Goal: Transaction & Acquisition: Subscribe to service/newsletter

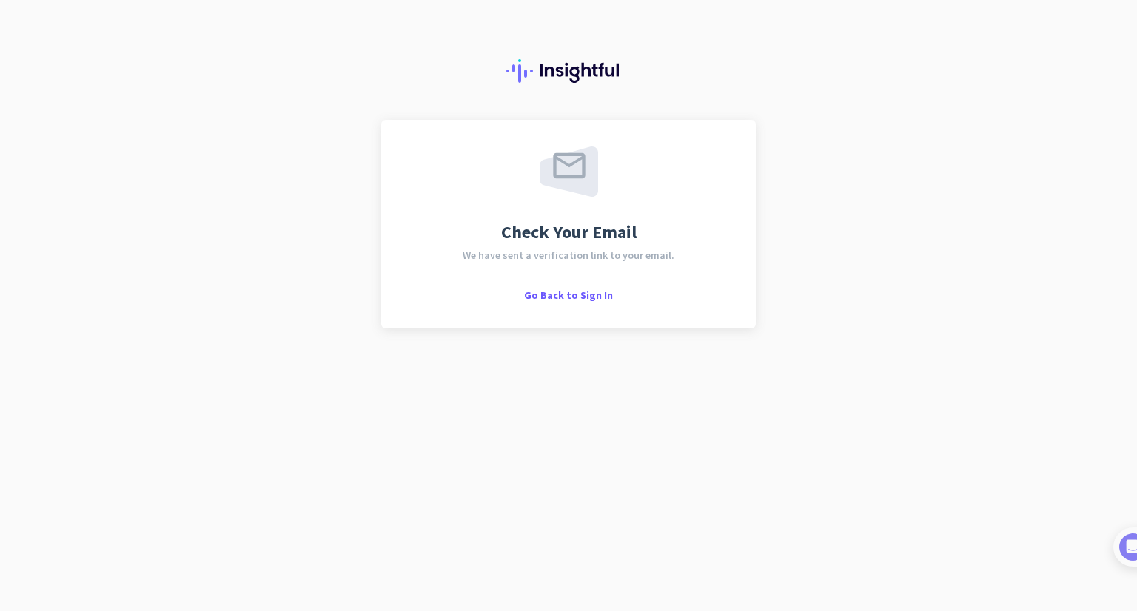
click at [576, 297] on span "Go Back to Sign In" at bounding box center [568, 295] width 89 height 13
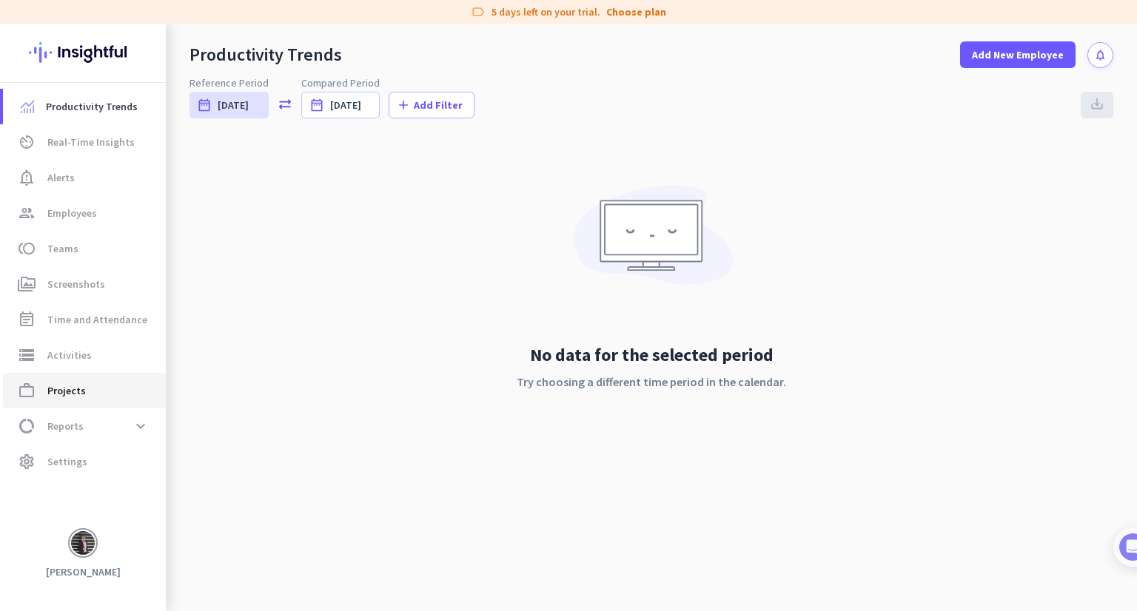
click at [90, 383] on span "work_outline Projects" at bounding box center [84, 391] width 139 height 18
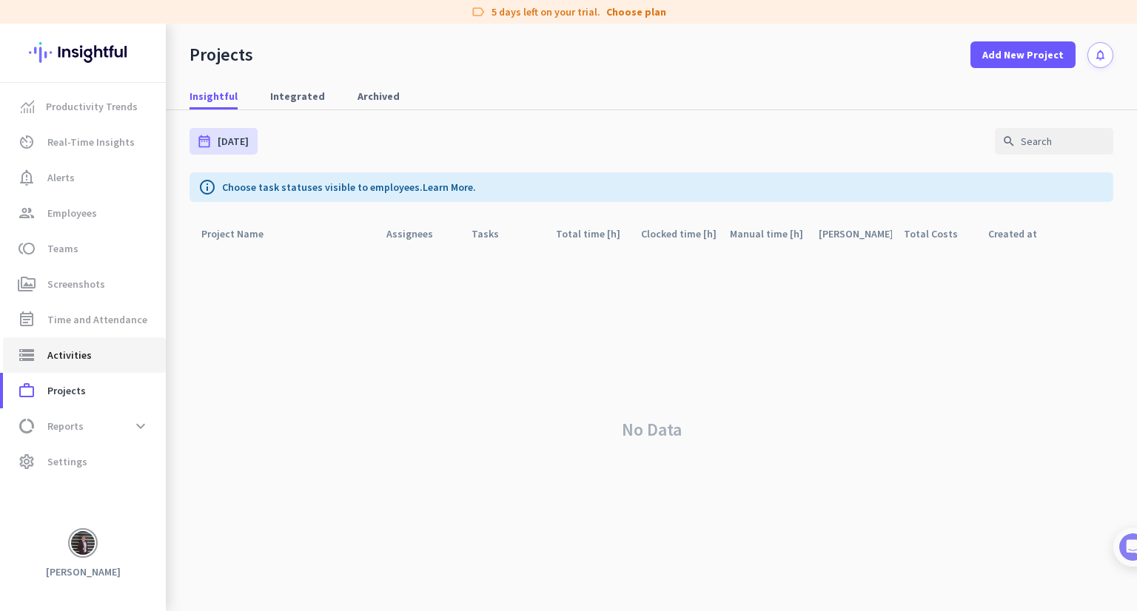
click at [109, 343] on link "storage Activities" at bounding box center [84, 355] width 163 height 36
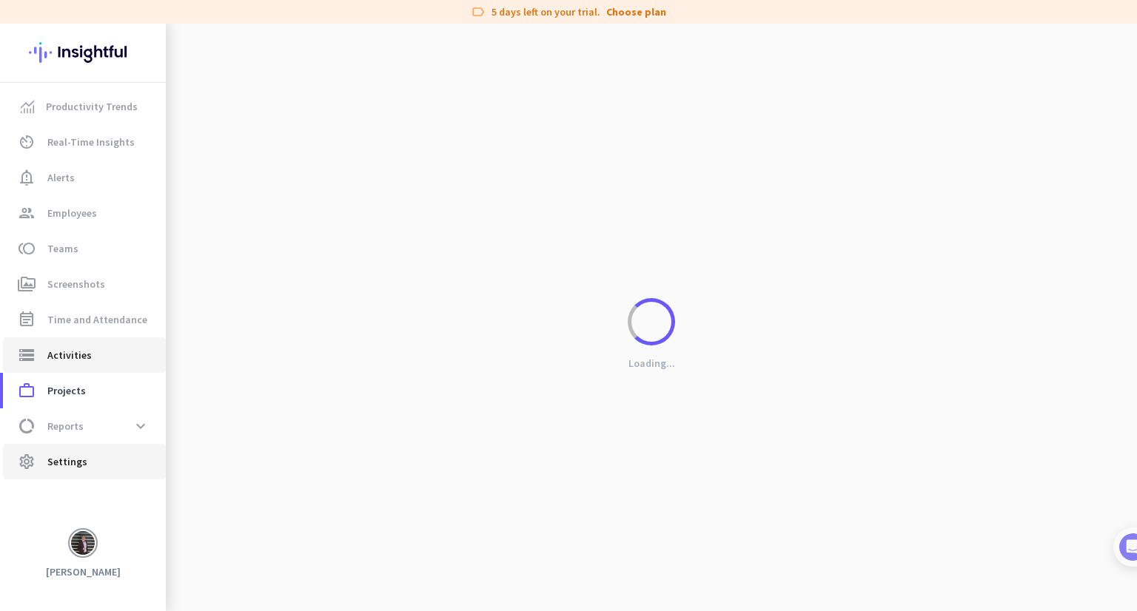
type input "[DATE]"
click at [135, 448] on link "settings Settings" at bounding box center [84, 462] width 163 height 36
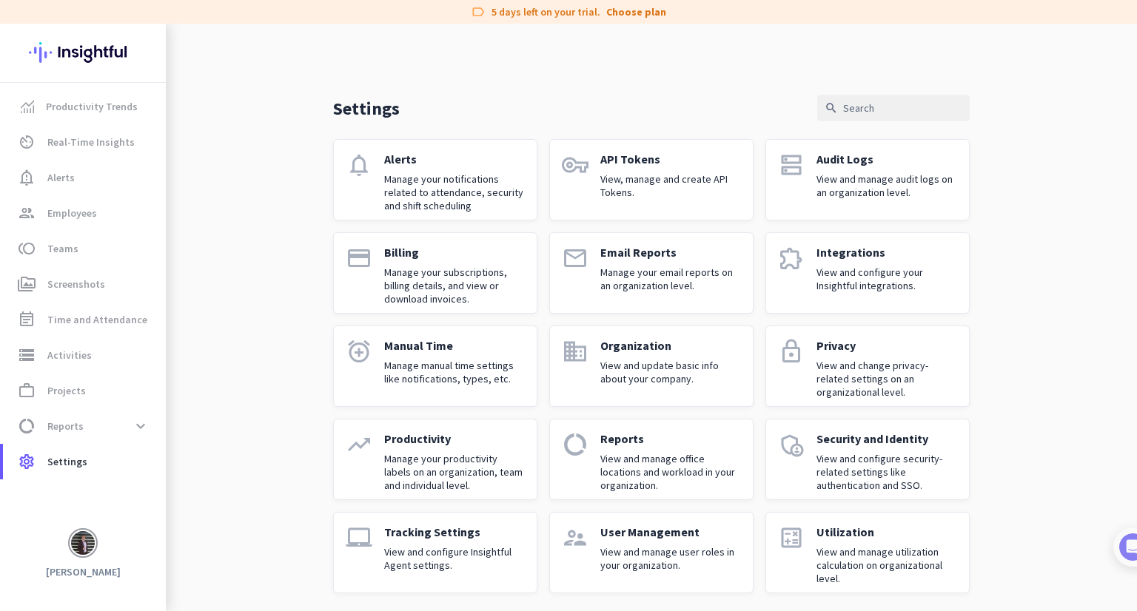
click at [685, 362] on p "View and update basic info about your company." at bounding box center [670, 372] width 141 height 27
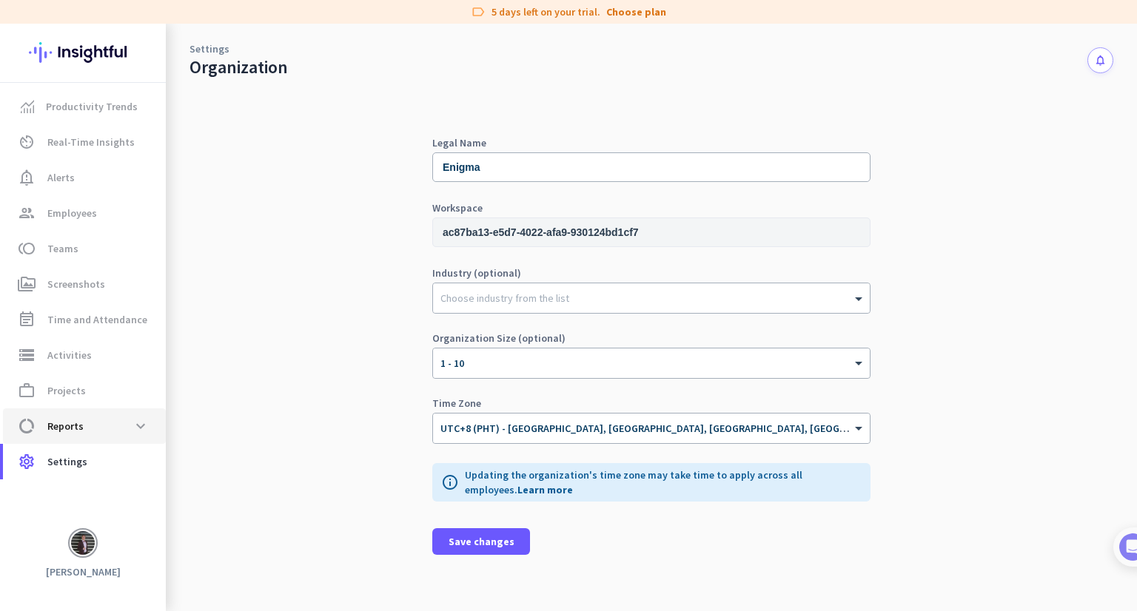
click at [66, 438] on span "data_usage Reports expand_more" at bounding box center [84, 426] width 139 height 27
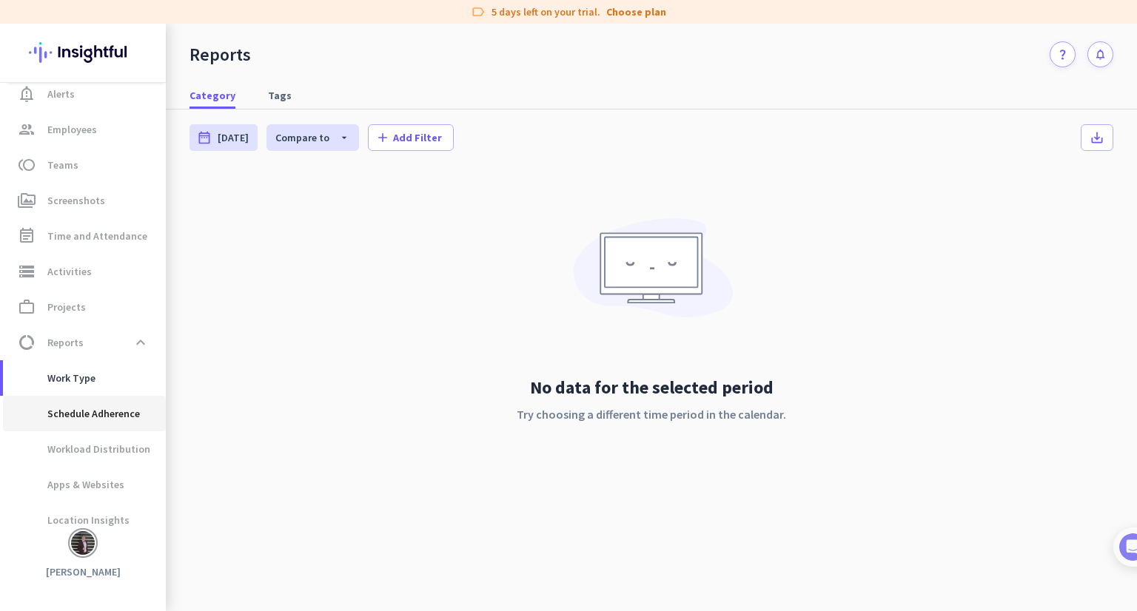
scroll to position [93, 0]
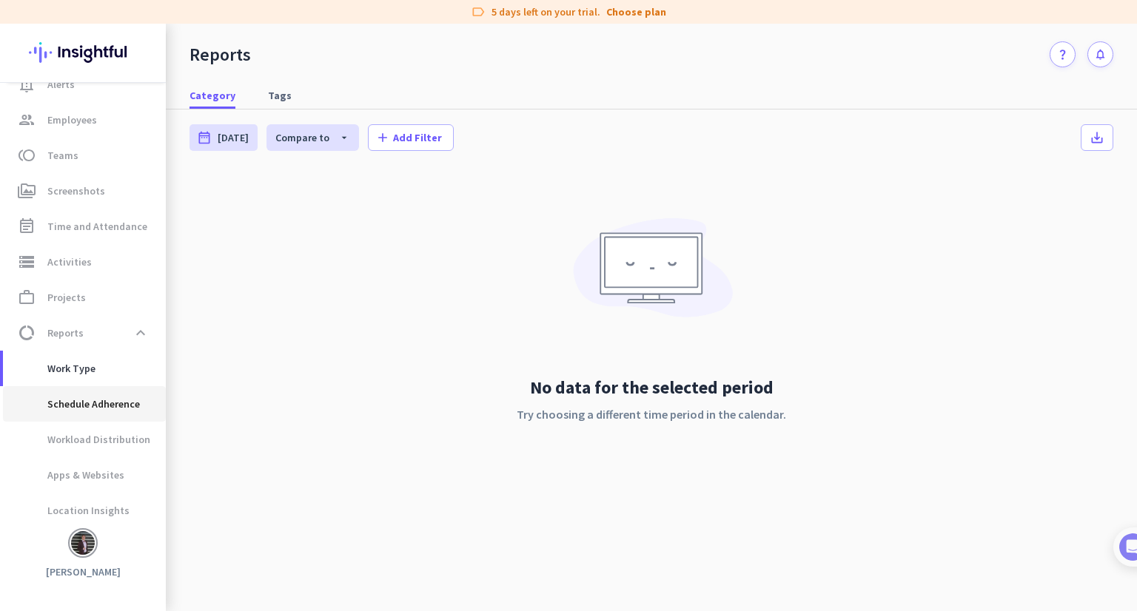
click at [75, 396] on span "Schedule Adherence" at bounding box center [77, 404] width 125 height 36
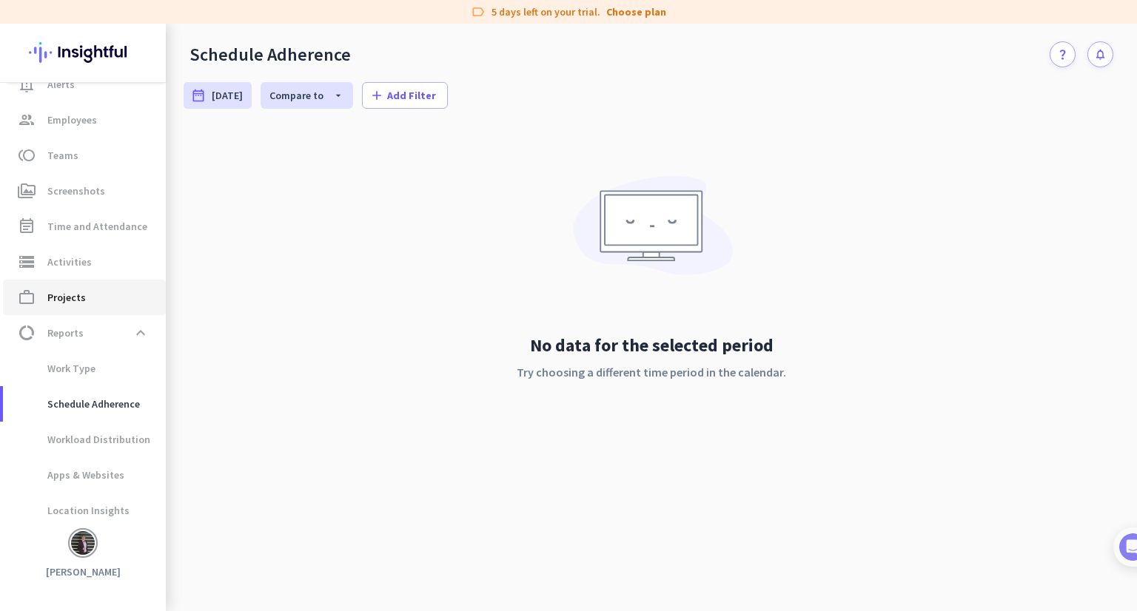
click at [86, 305] on span "work_outline Projects" at bounding box center [84, 298] width 139 height 18
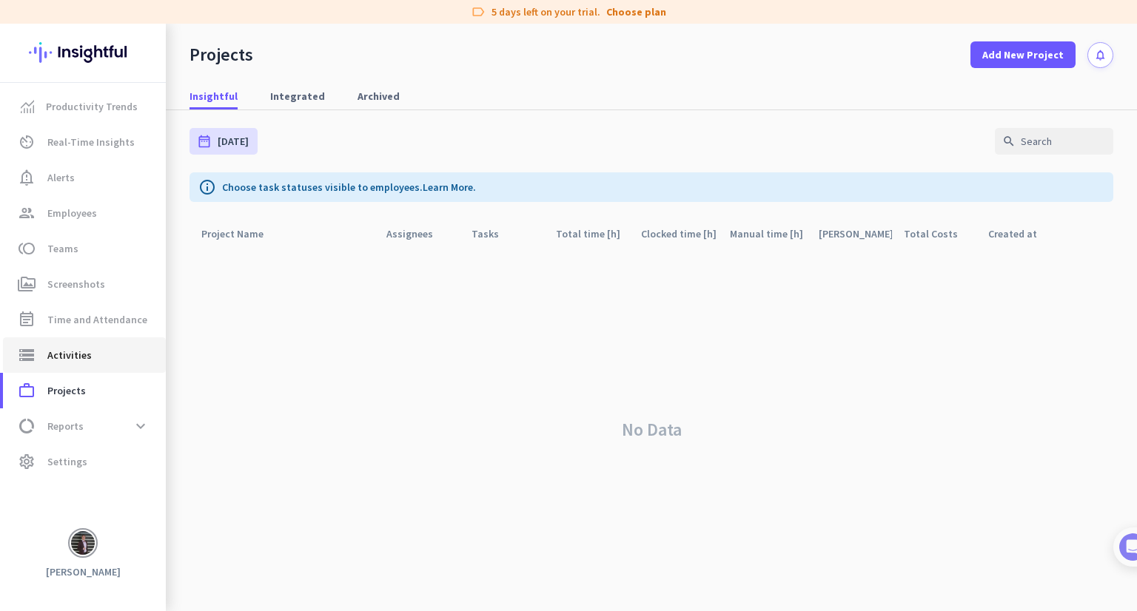
click at [75, 356] on span "Activities" at bounding box center [69, 355] width 44 height 18
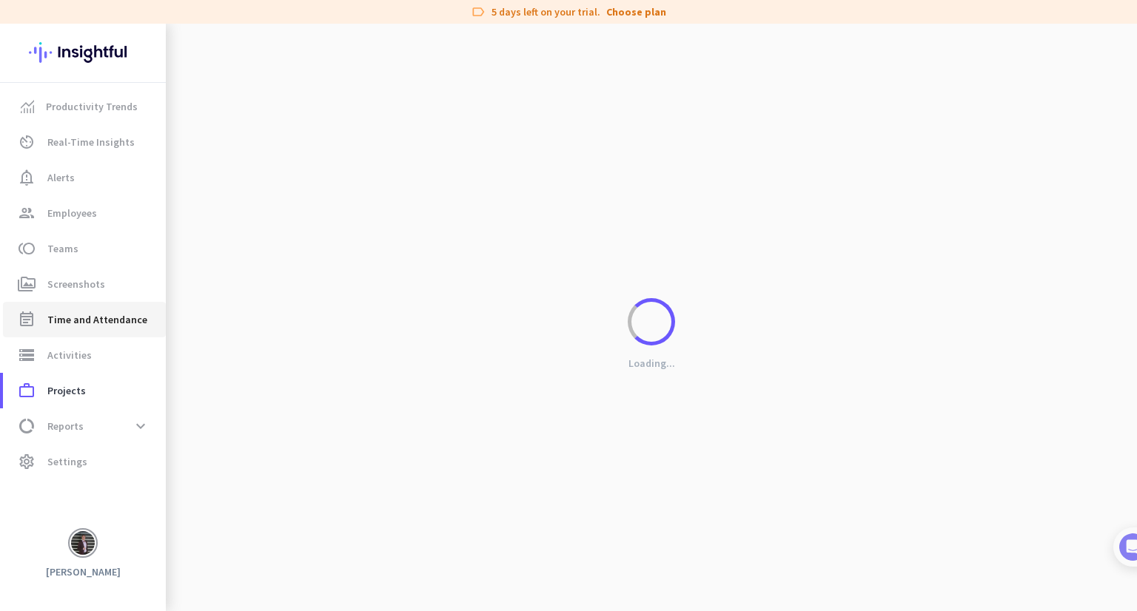
click at [127, 317] on span "Time and Attendance" at bounding box center [97, 320] width 100 height 18
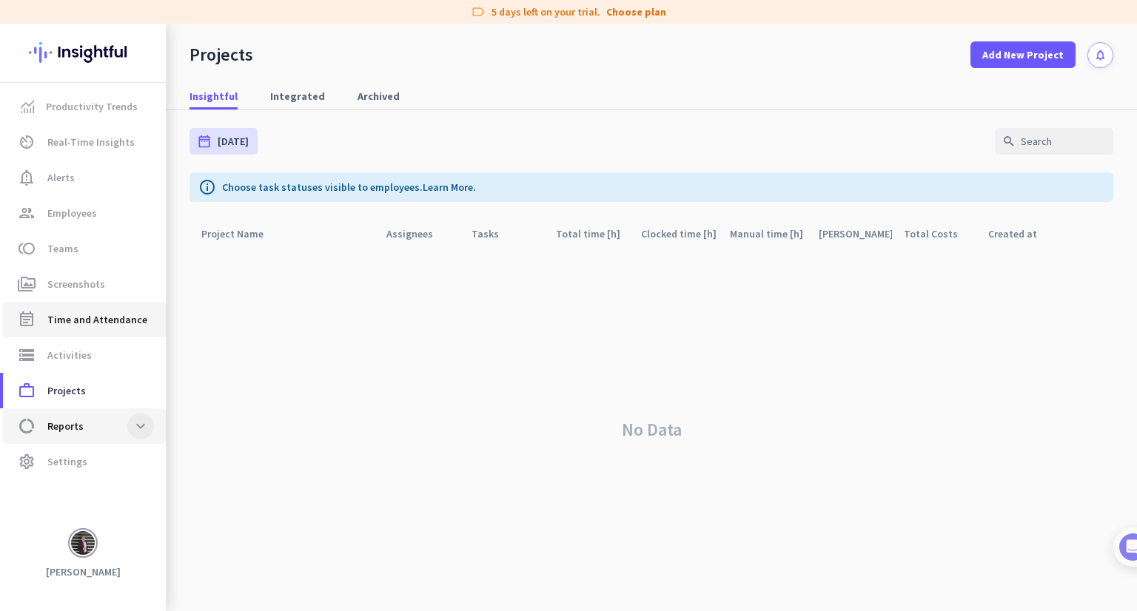
type input "[DATE] - [DATE]"
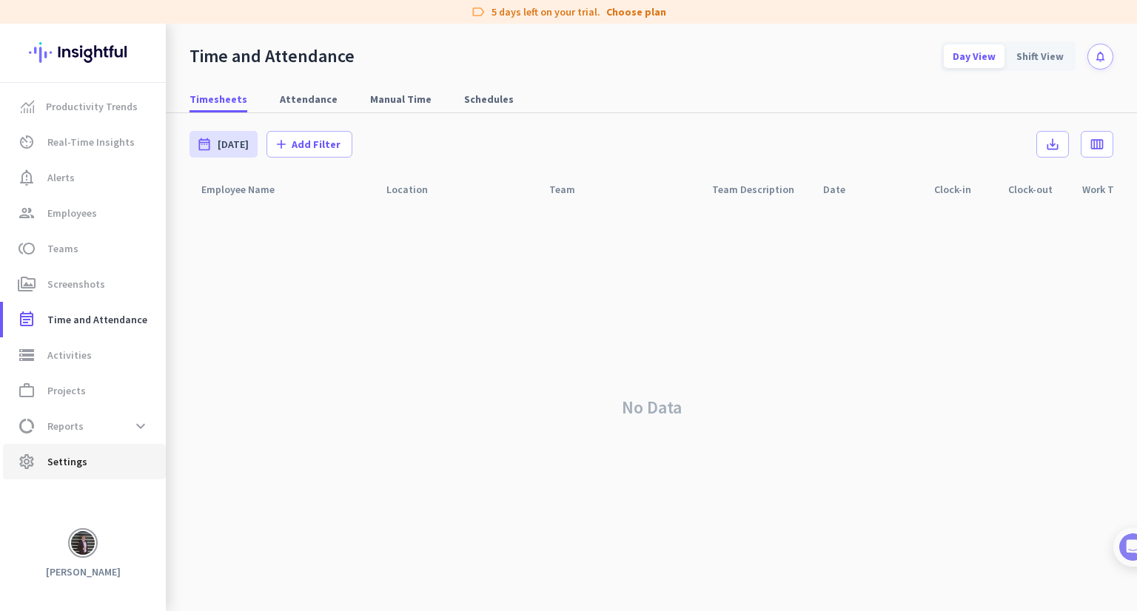
click at [110, 468] on span "settings Settings" at bounding box center [84, 462] width 139 height 18
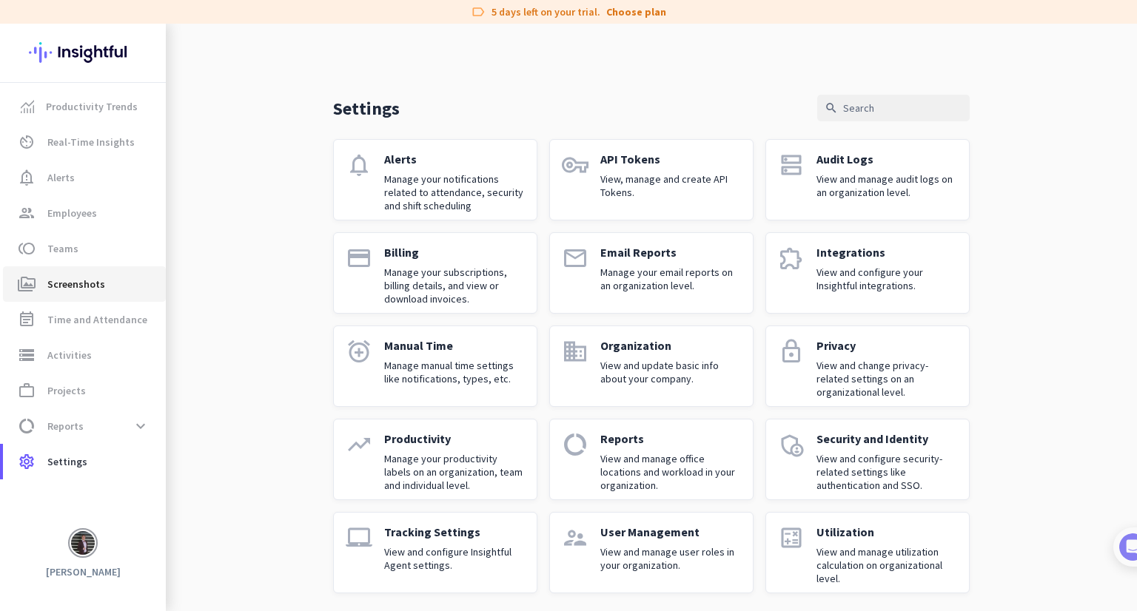
click at [58, 298] on link "perm_media Screenshots" at bounding box center [84, 284] width 163 height 36
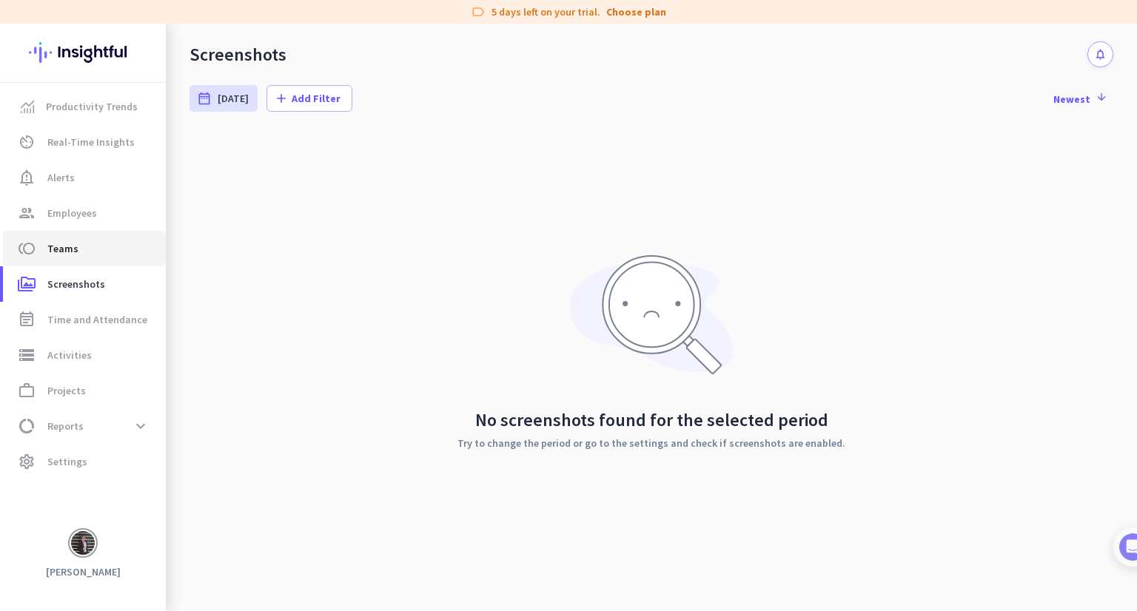
click at [95, 256] on span "toll Teams" at bounding box center [84, 249] width 139 height 18
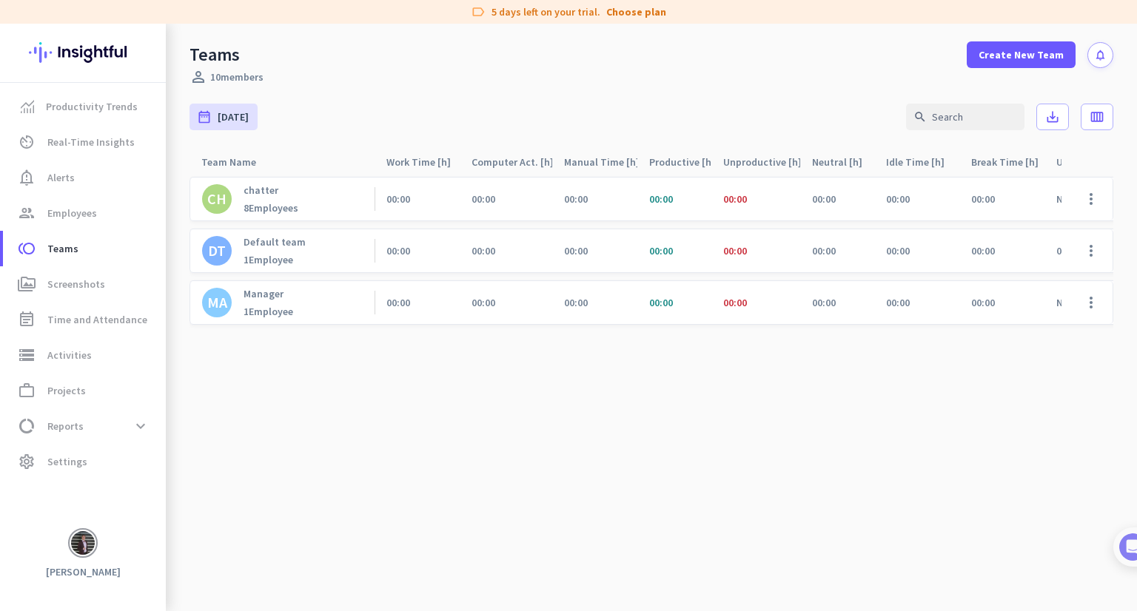
click at [257, 253] on div "1 Employee" at bounding box center [274, 259] width 62 height 13
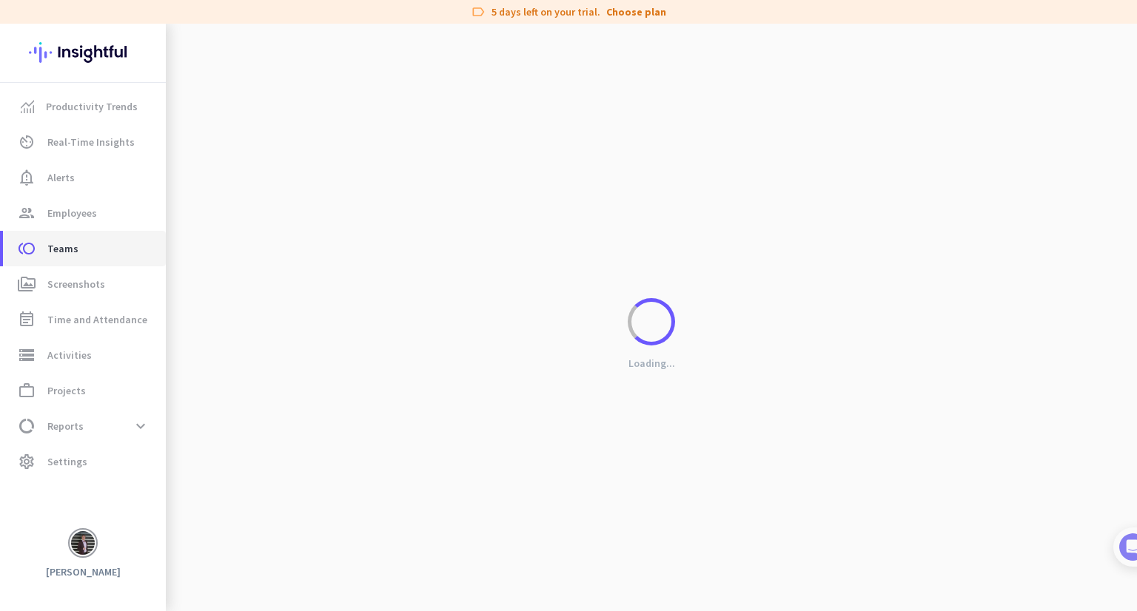
click at [76, 254] on span "toll Teams" at bounding box center [84, 249] width 139 height 18
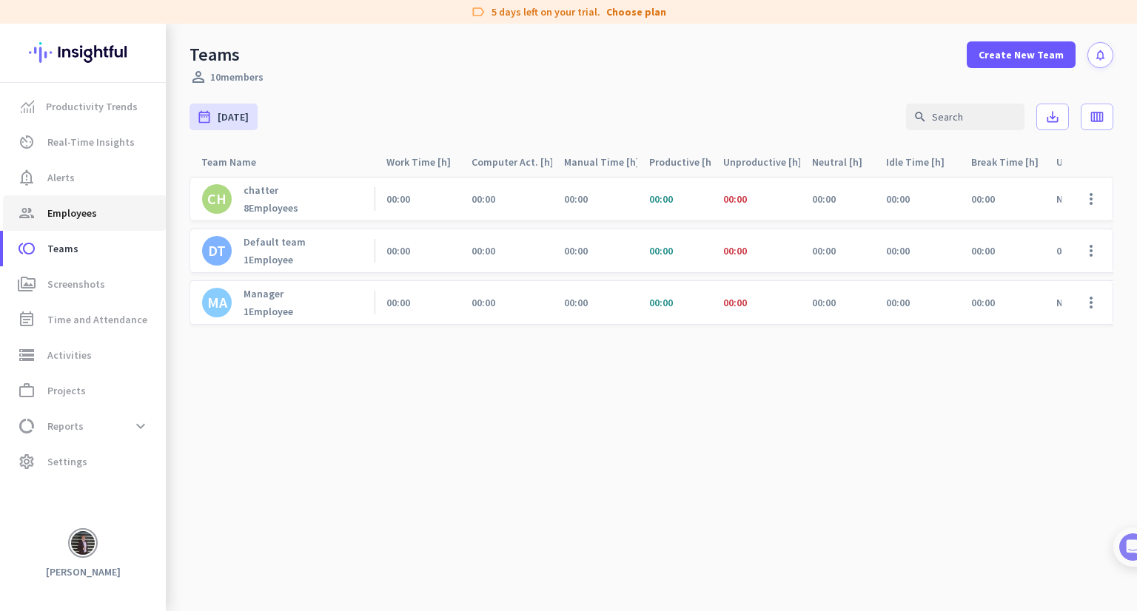
click at [74, 206] on span "Employees" at bounding box center [72, 213] width 50 height 18
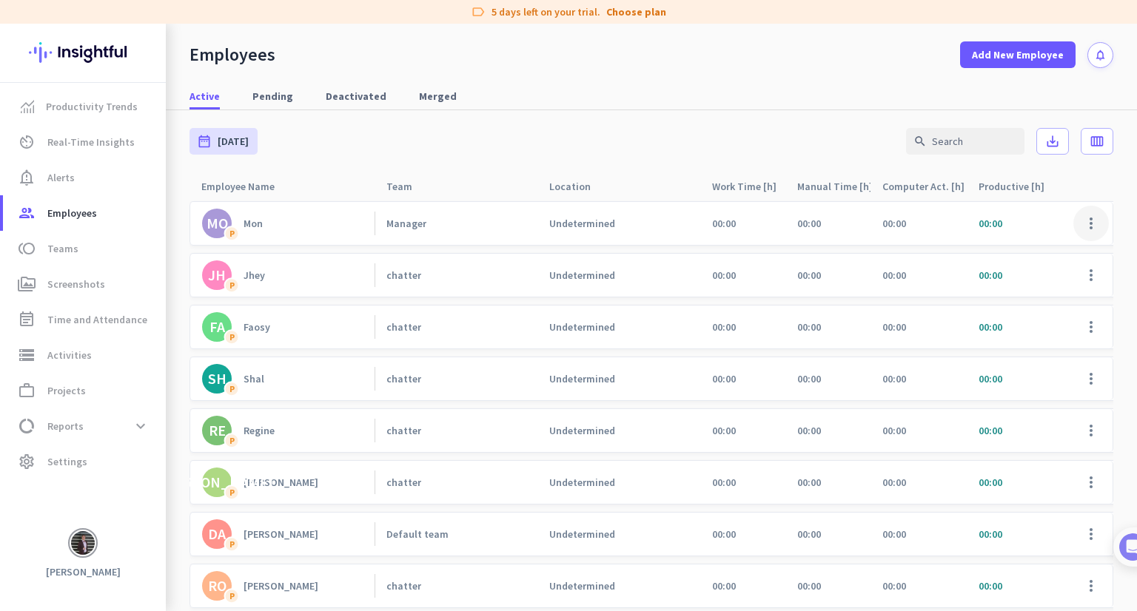
click at [1084, 223] on span at bounding box center [1091, 224] width 36 height 36
click at [1063, 279] on span "Deactivate Employee" at bounding box center [1037, 281] width 98 height 13
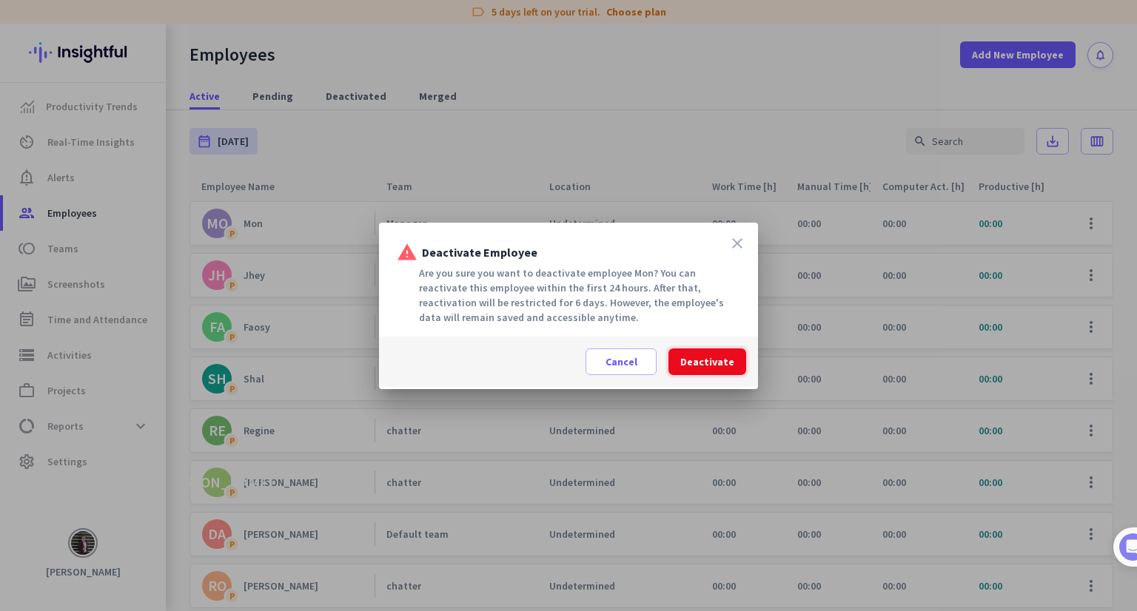
click at [721, 359] on span "Deactivate" at bounding box center [707, 361] width 54 height 15
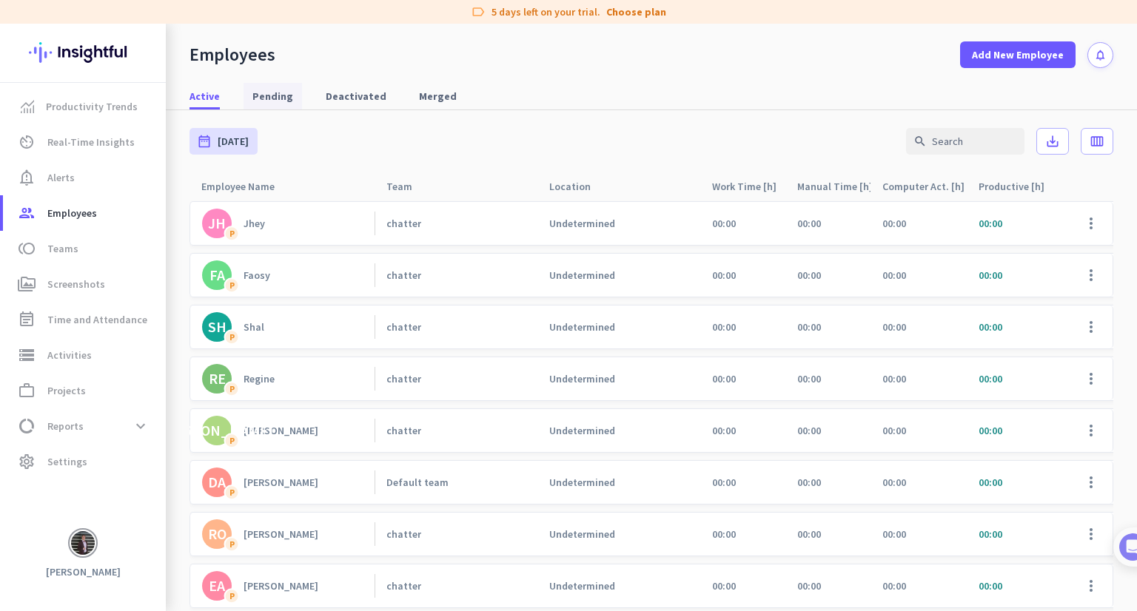
click at [281, 102] on span "Pending" at bounding box center [272, 96] width 41 height 15
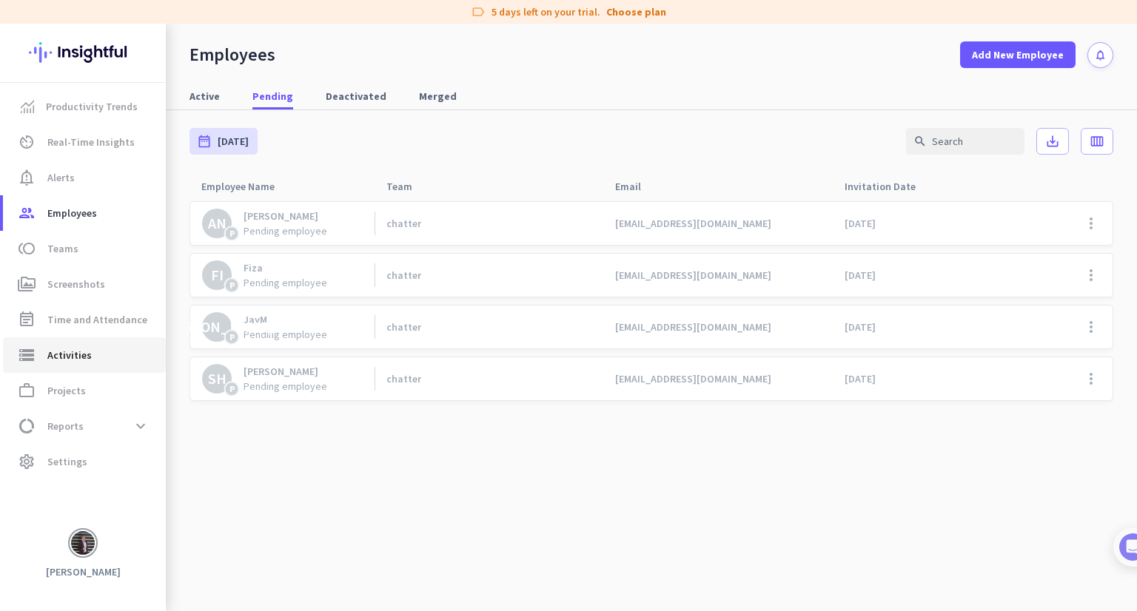
click at [90, 356] on span "storage Activities" at bounding box center [84, 355] width 139 height 18
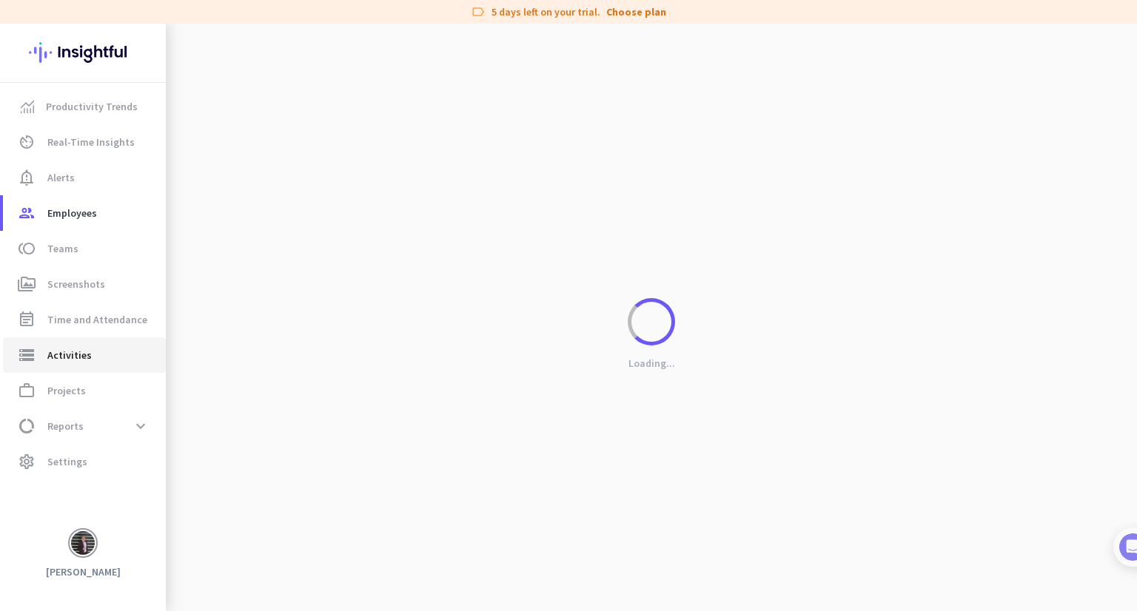
type input "[DATE]"
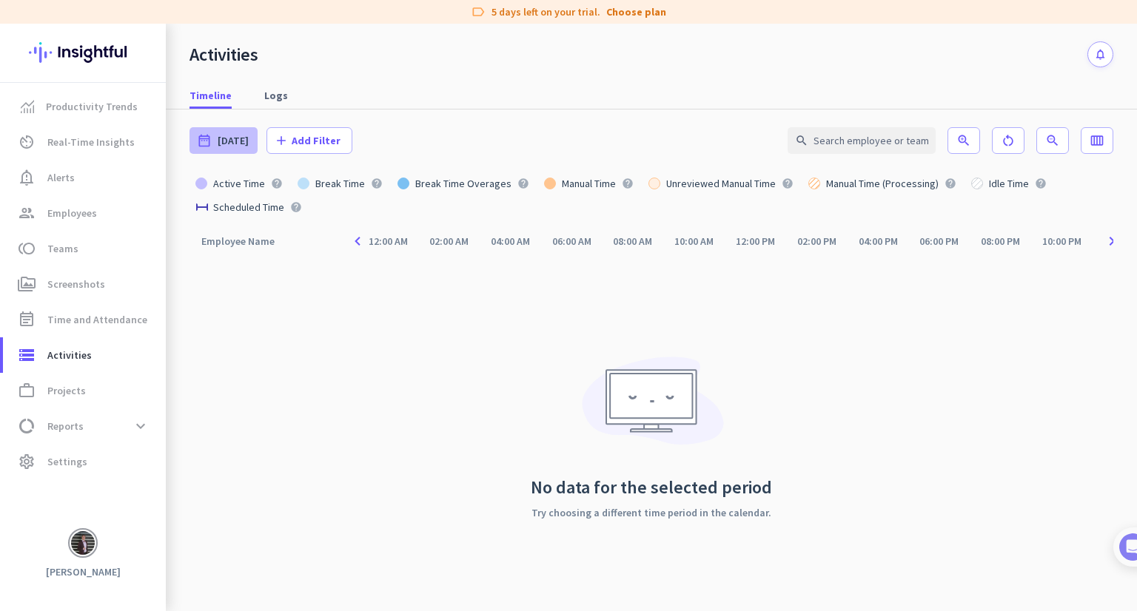
click at [238, 149] on div "date_range [DATE]" at bounding box center [223, 140] width 68 height 27
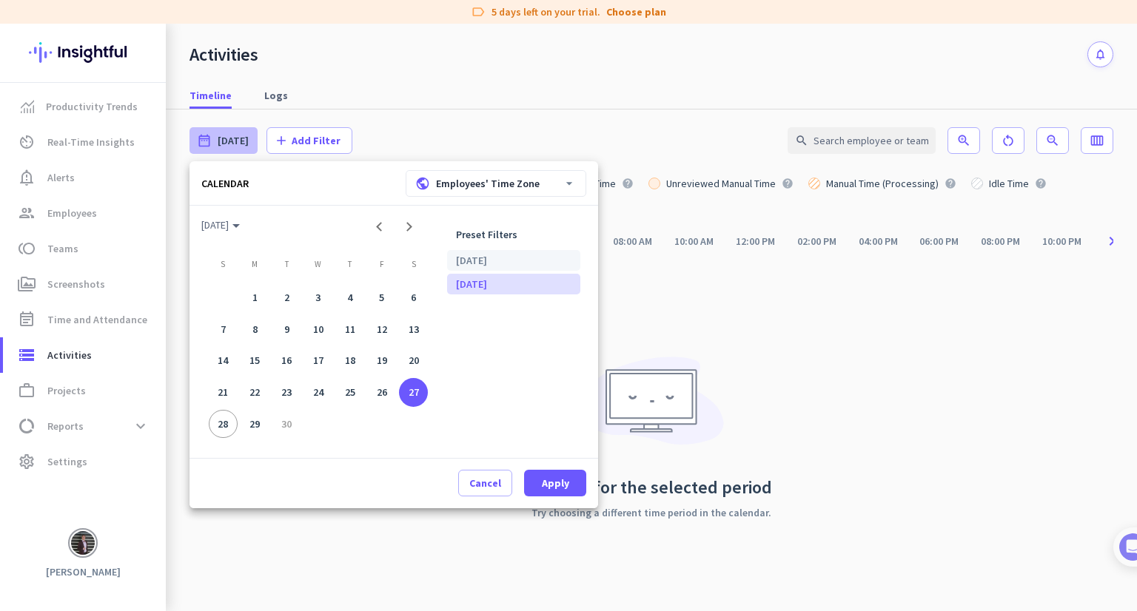
click at [479, 252] on li "[DATE]" at bounding box center [513, 260] width 133 height 21
click at [482, 255] on li "[DATE]" at bounding box center [513, 260] width 133 height 21
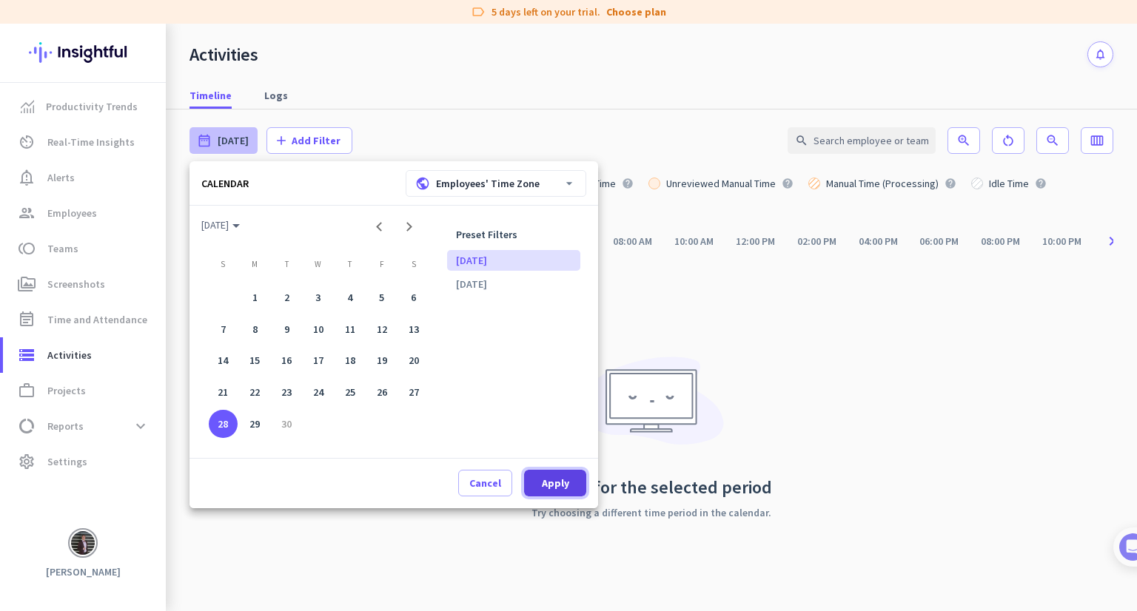
click at [570, 486] on span at bounding box center [555, 483] width 62 height 36
type input "[DATE]"
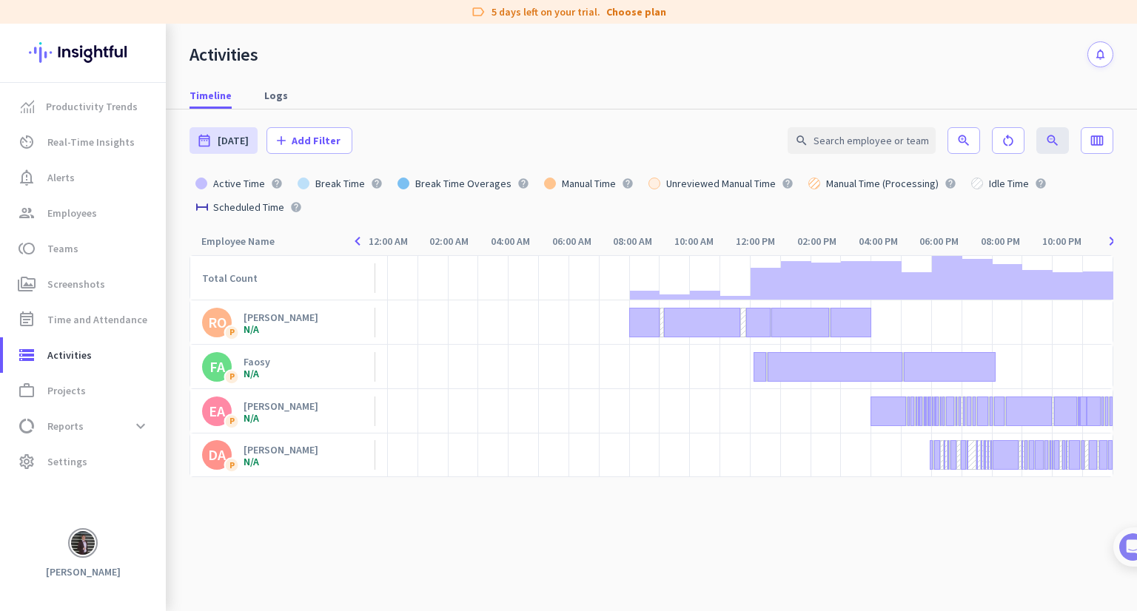
click at [863, 563] on cdk-virtual-scroll-viewport "Total Count [PERSON_NAME] N/A FA P Faosy N/A [PERSON_NAME] N/A DA P [PERSON_NAM…" at bounding box center [650, 433] width 923 height 356
click at [95, 455] on span "settings Settings" at bounding box center [84, 462] width 139 height 18
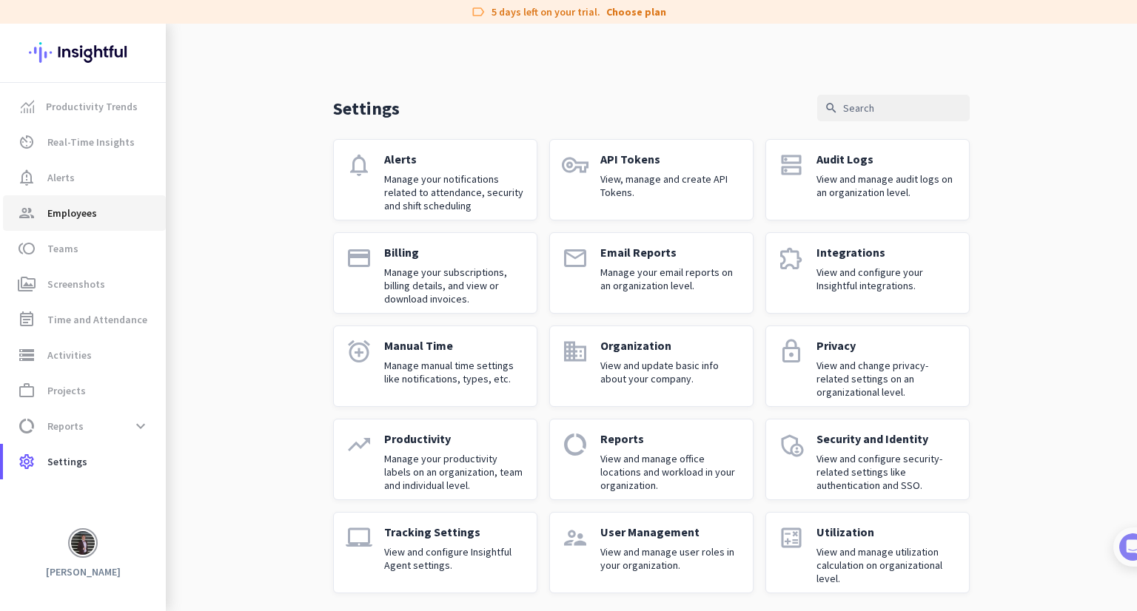
click at [95, 195] on link "group Employees" at bounding box center [84, 213] width 163 height 36
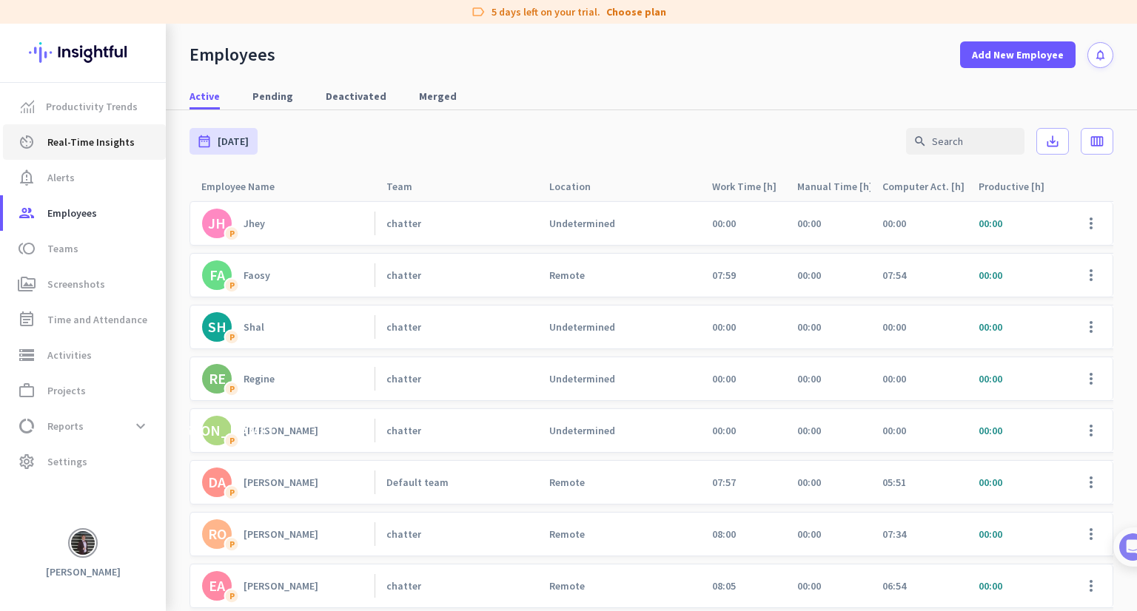
click at [89, 148] on span "Real-Time Insights" at bounding box center [90, 142] width 87 height 18
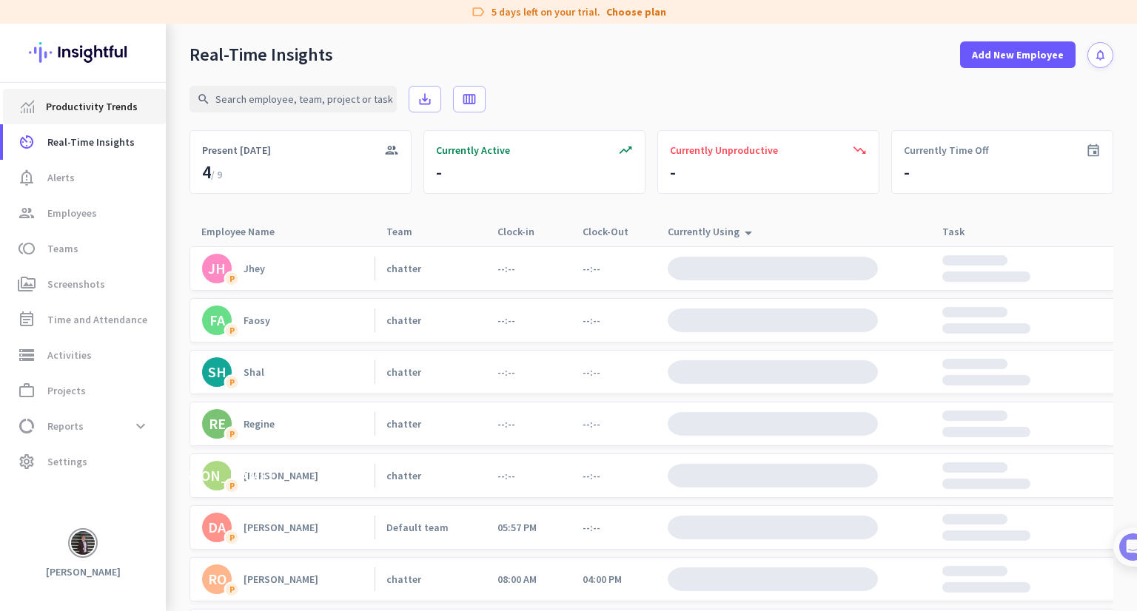
click at [107, 108] on span "Productivity Trends" at bounding box center [92, 107] width 92 height 18
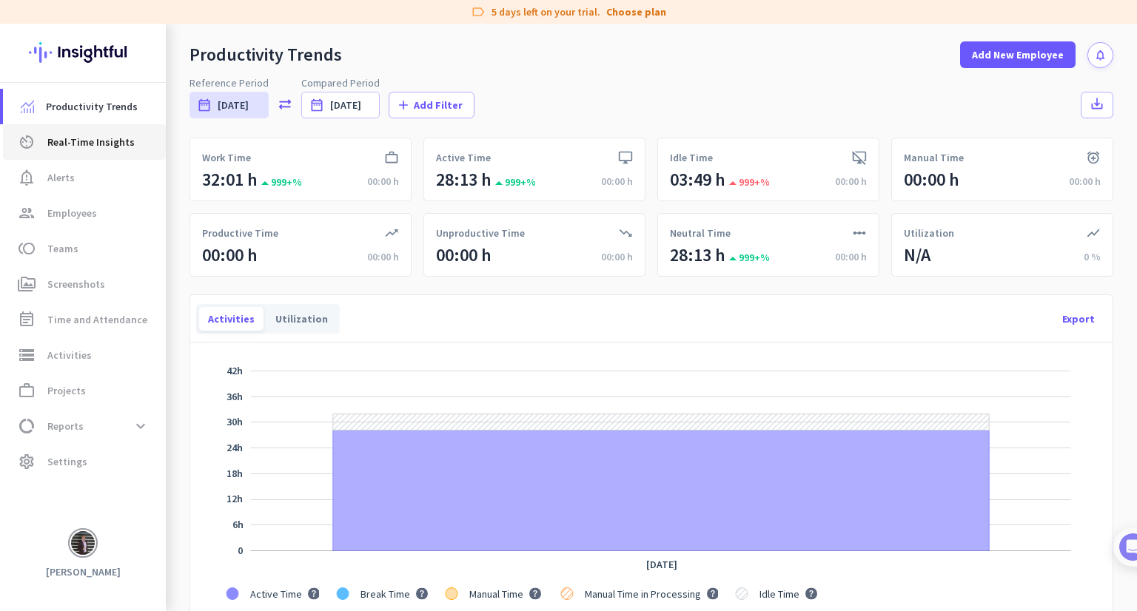
click at [127, 152] on link "av_timer Real-Time Insights" at bounding box center [84, 142] width 163 height 36
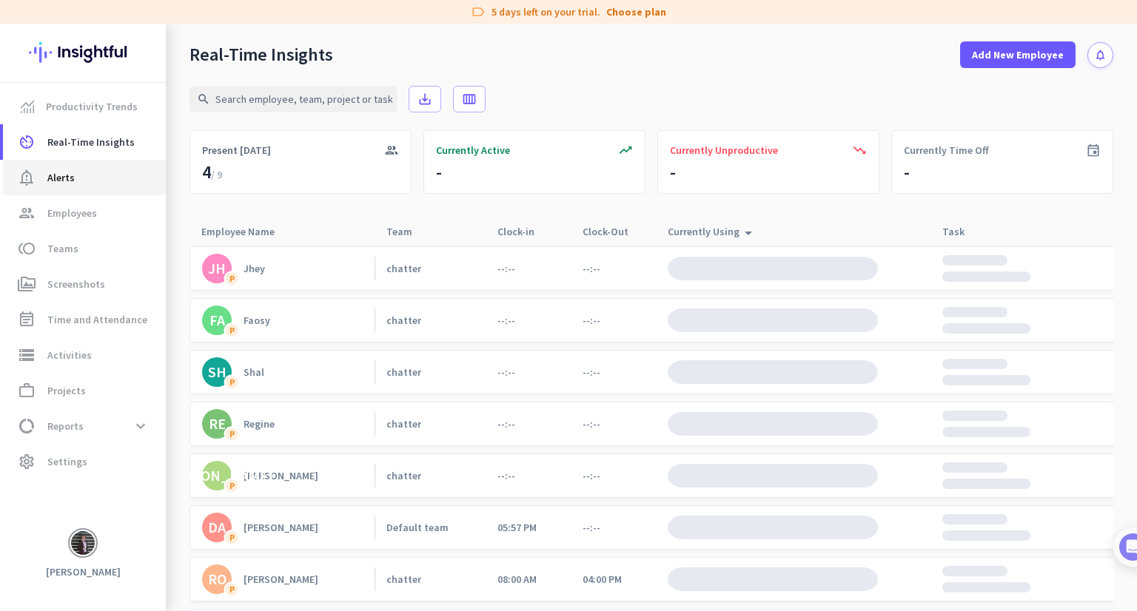
click at [107, 184] on span "notification_important Alerts" at bounding box center [84, 178] width 139 height 18
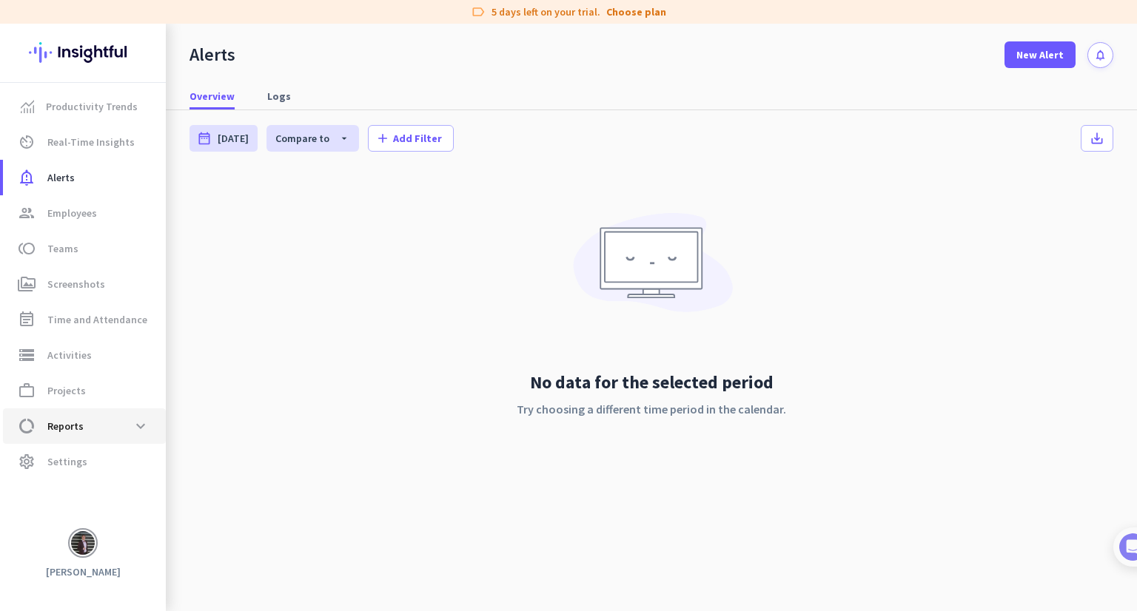
click at [110, 437] on span "data_usage Reports expand_more" at bounding box center [84, 426] width 139 height 27
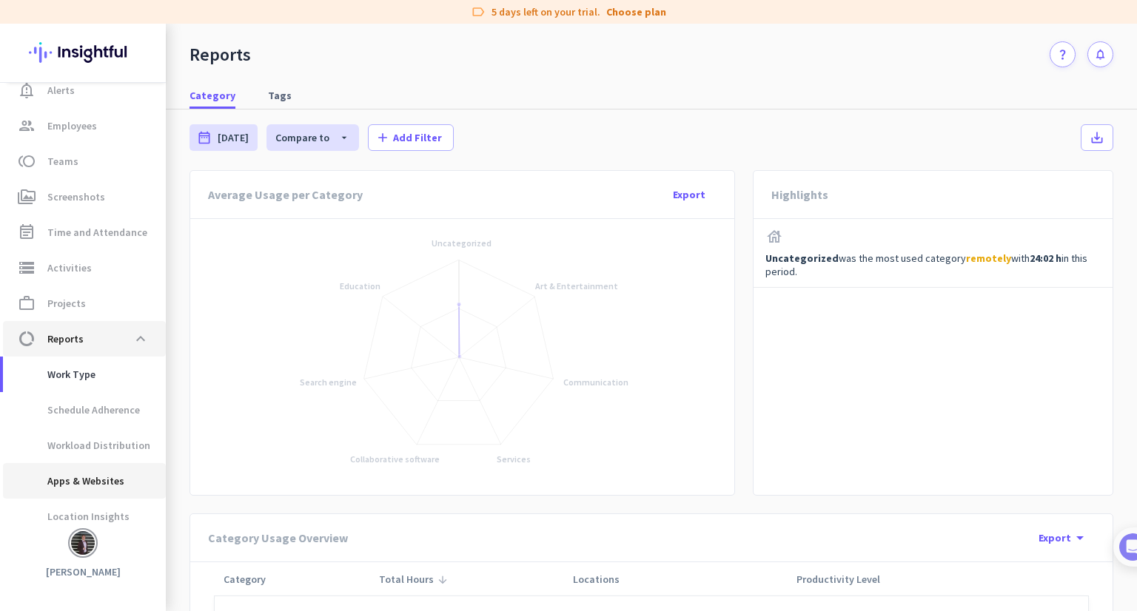
scroll to position [93, 0]
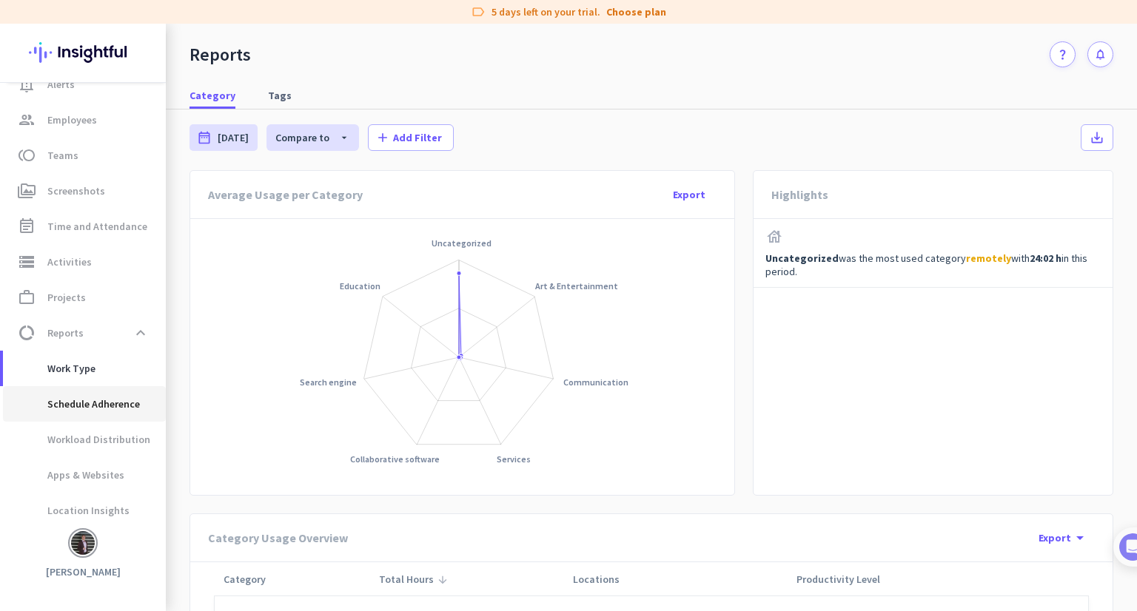
click at [118, 405] on span "Schedule Adherence" at bounding box center [77, 404] width 125 height 36
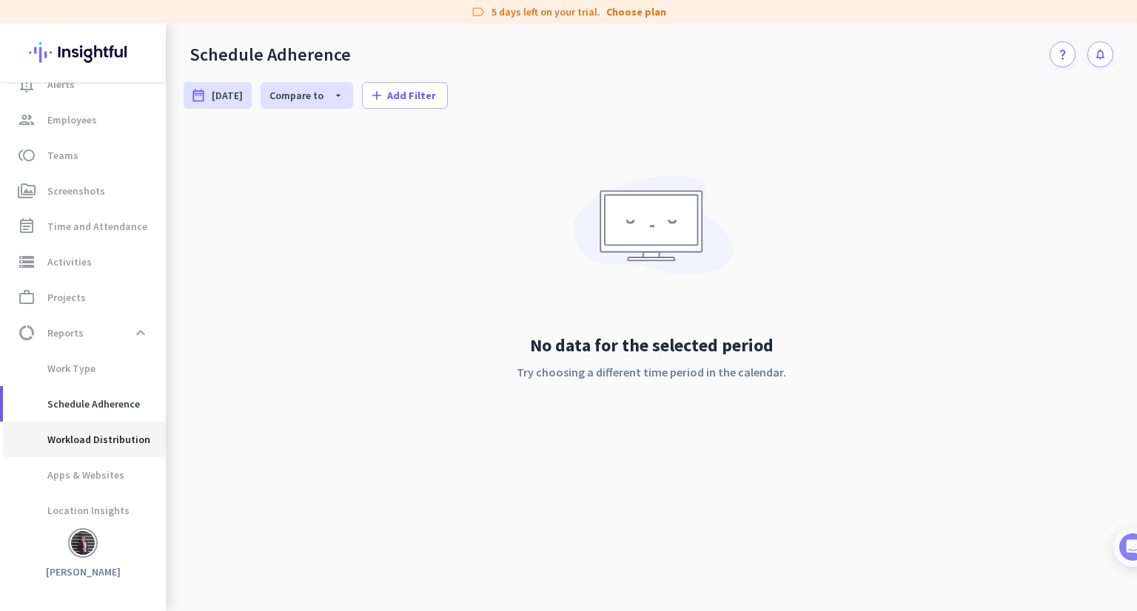
click at [122, 428] on span "Workload Distribution" at bounding box center [82, 440] width 135 height 36
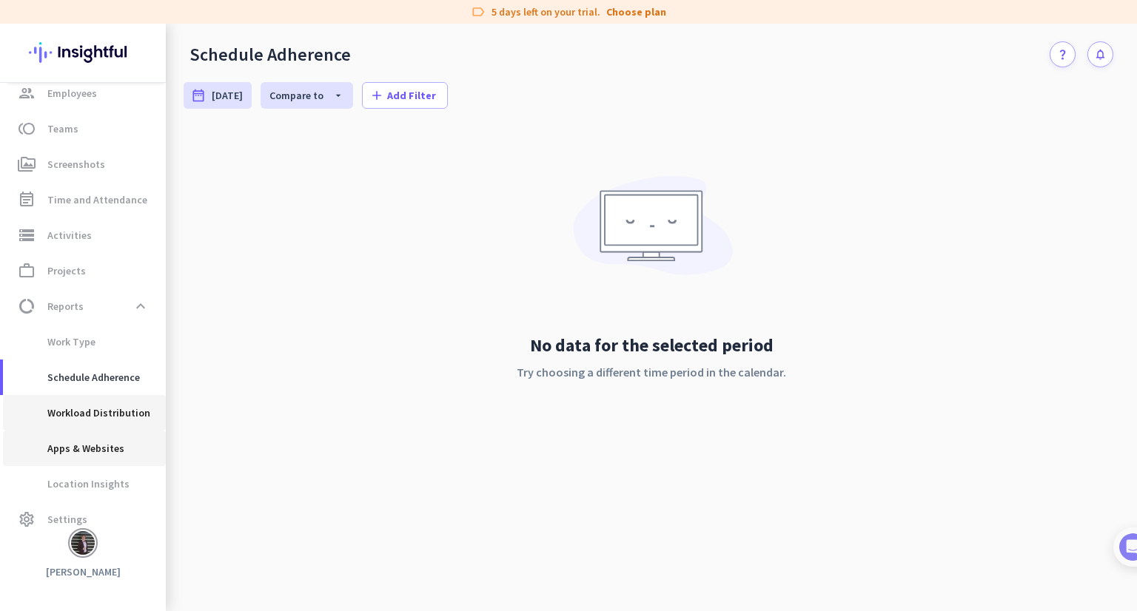
scroll to position [135, 0]
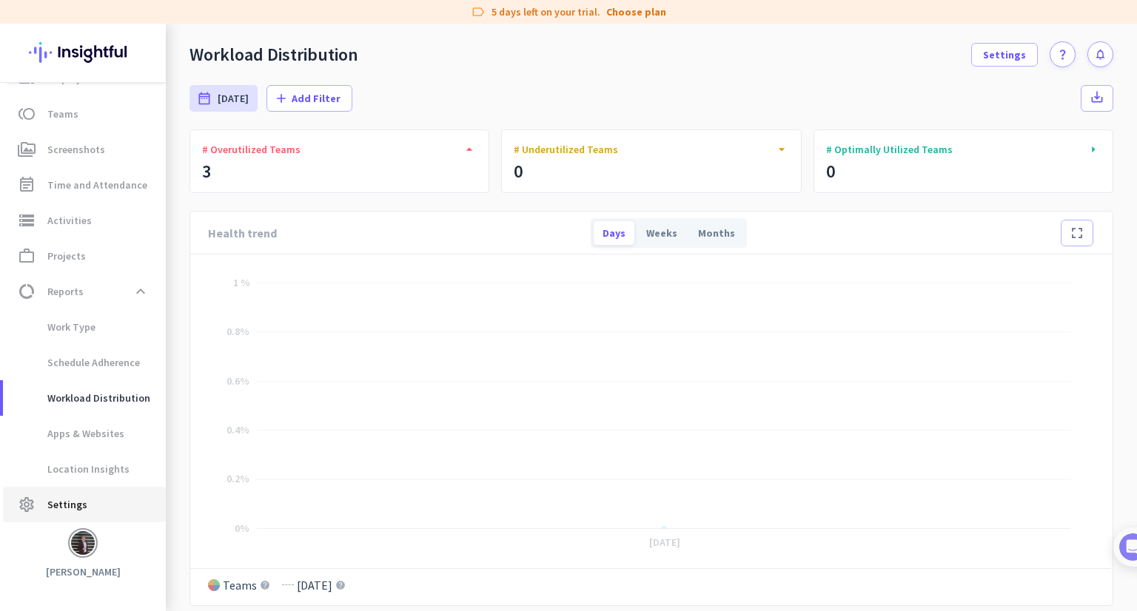
click at [118, 503] on span "settings Settings" at bounding box center [84, 505] width 139 height 18
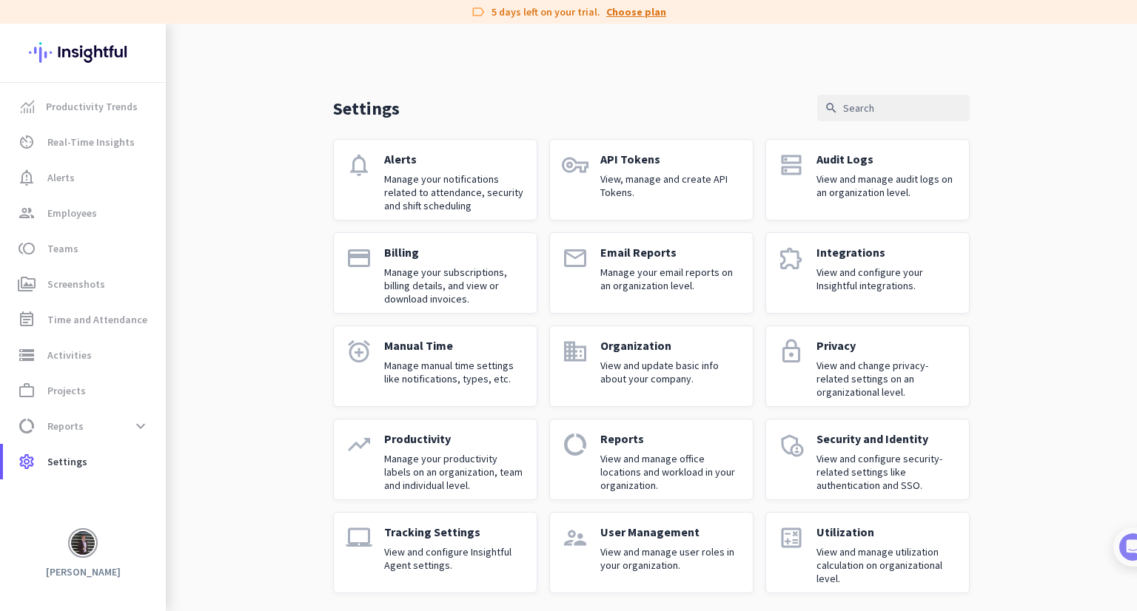
click at [647, 15] on link "Choose plan" at bounding box center [636, 11] width 60 height 15
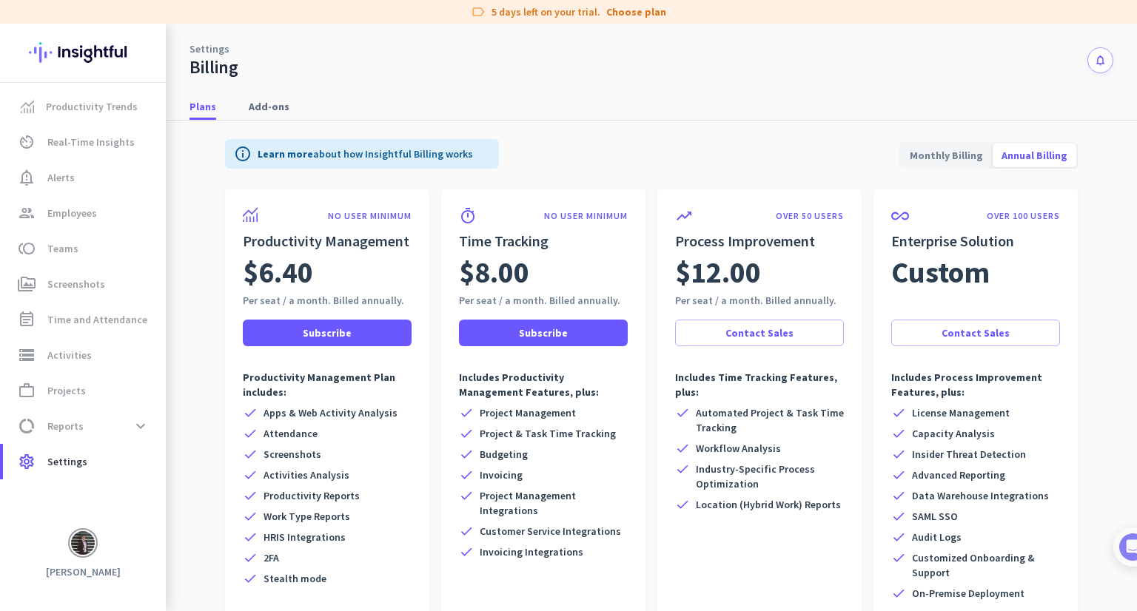
click at [944, 154] on span "Monthly Billing" at bounding box center [945, 156] width 91 height 36
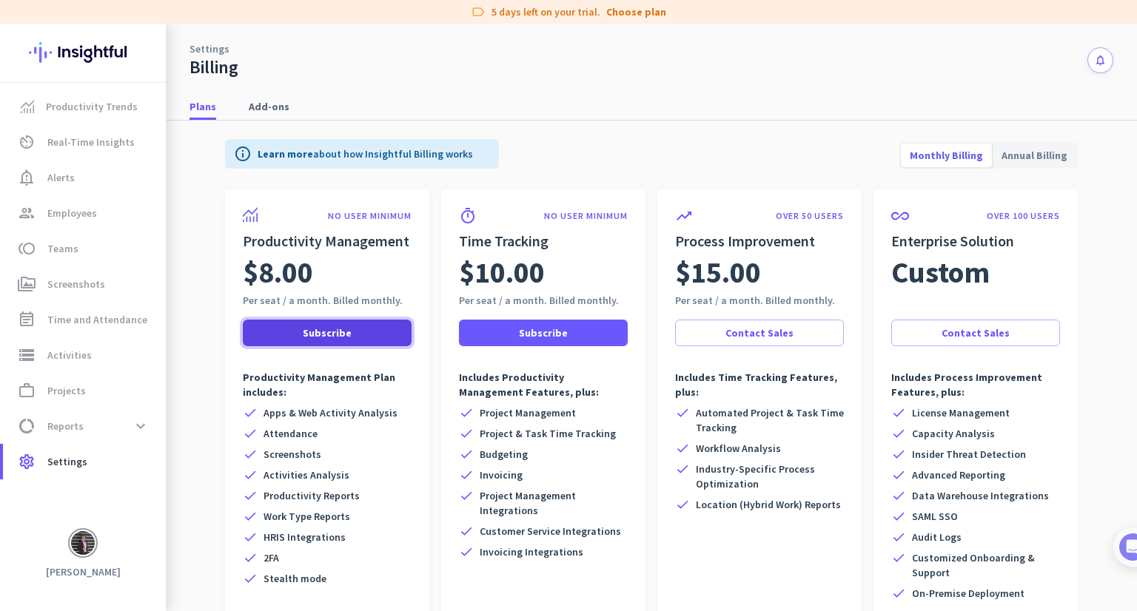
click at [377, 323] on span at bounding box center [327, 333] width 169 height 36
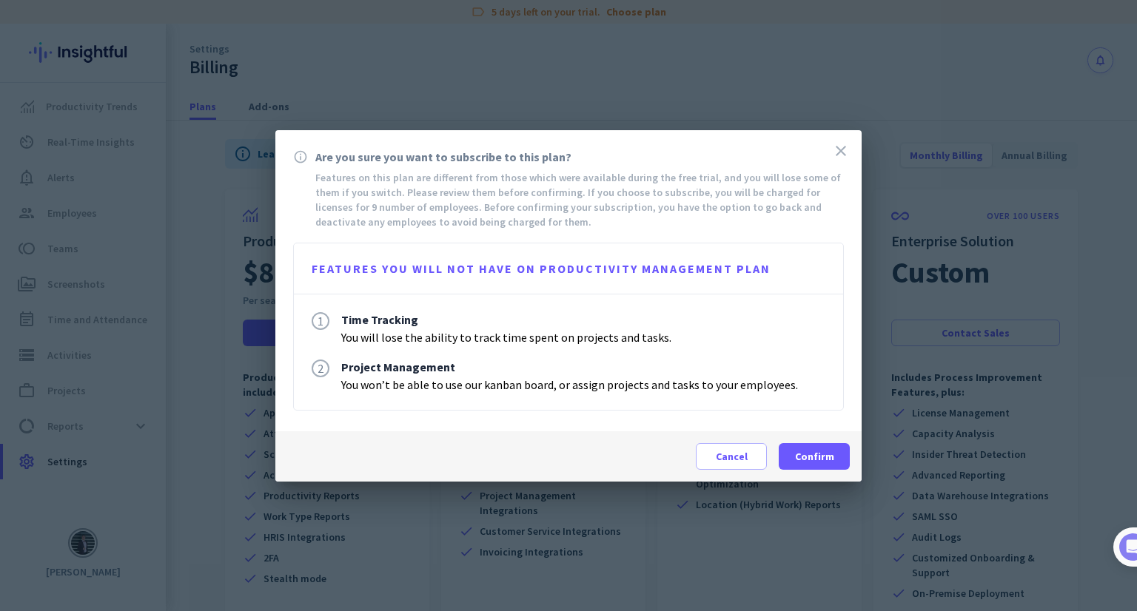
click at [838, 149] on icon "close" at bounding box center [841, 151] width 18 height 18
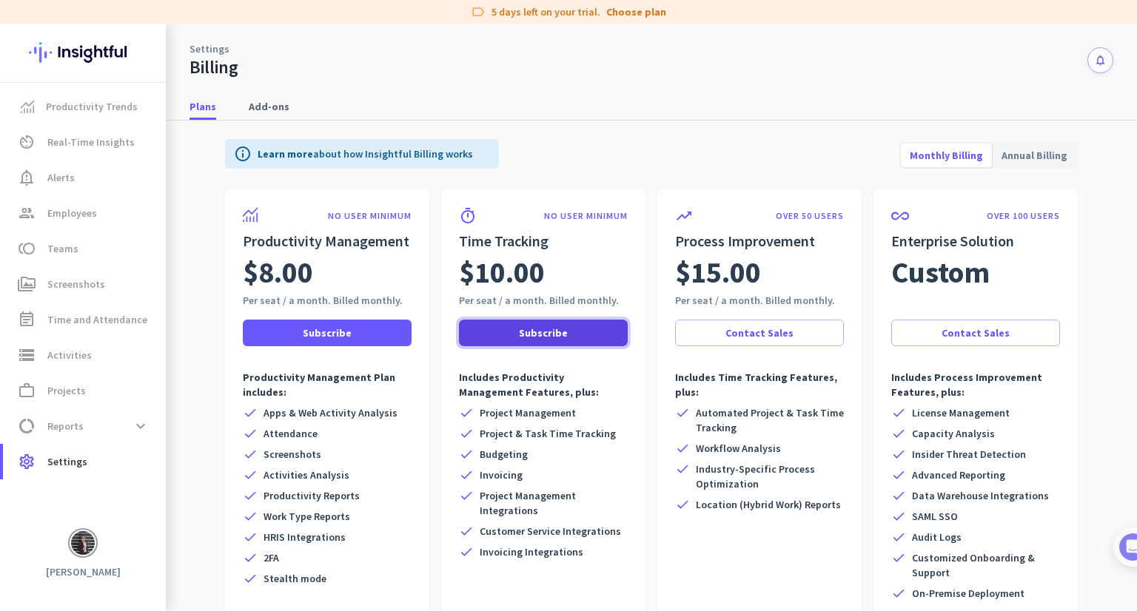
click at [569, 333] on span at bounding box center [543, 333] width 169 height 36
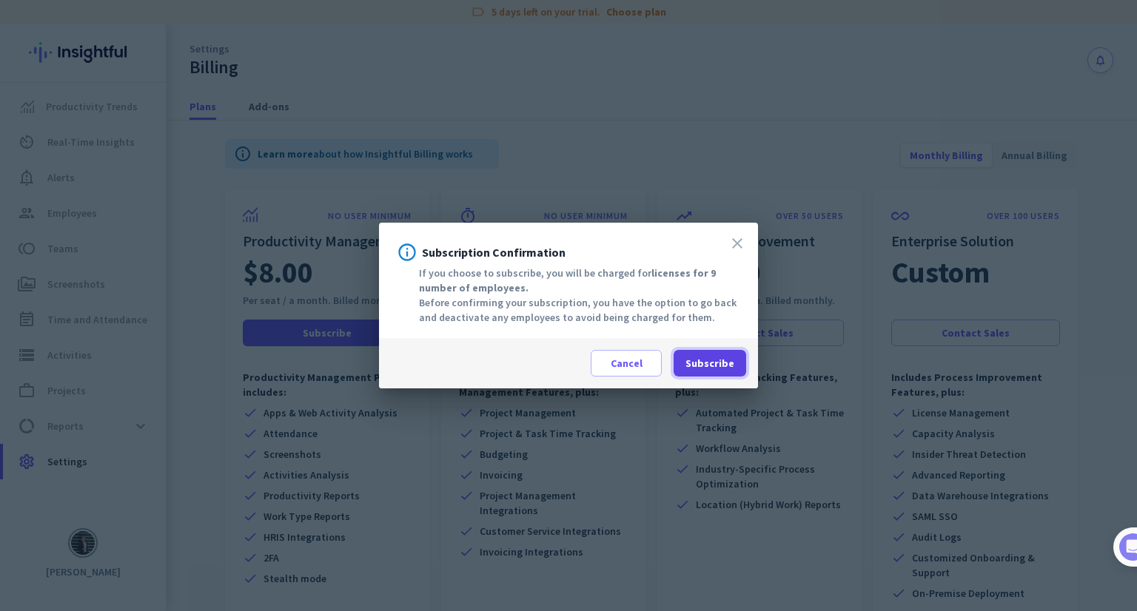
click at [726, 362] on span "Subscribe" at bounding box center [709, 363] width 49 height 15
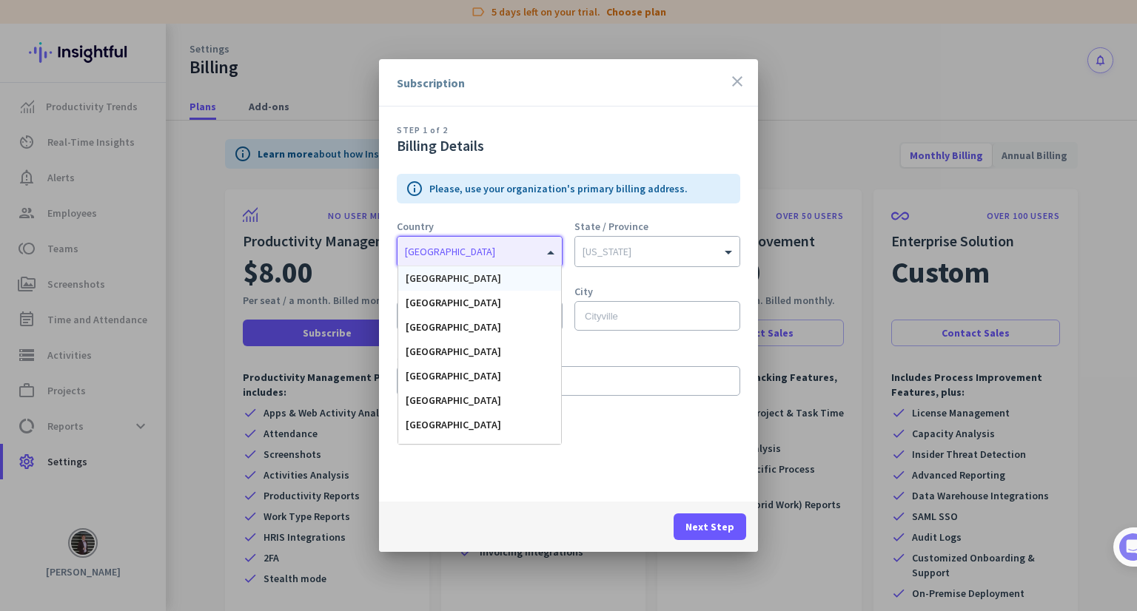
click at [465, 244] on input "text" at bounding box center [465, 248] width 120 height 11
click at [492, 281] on div "[GEOGRAPHIC_DATA]" at bounding box center [479, 278] width 163 height 24
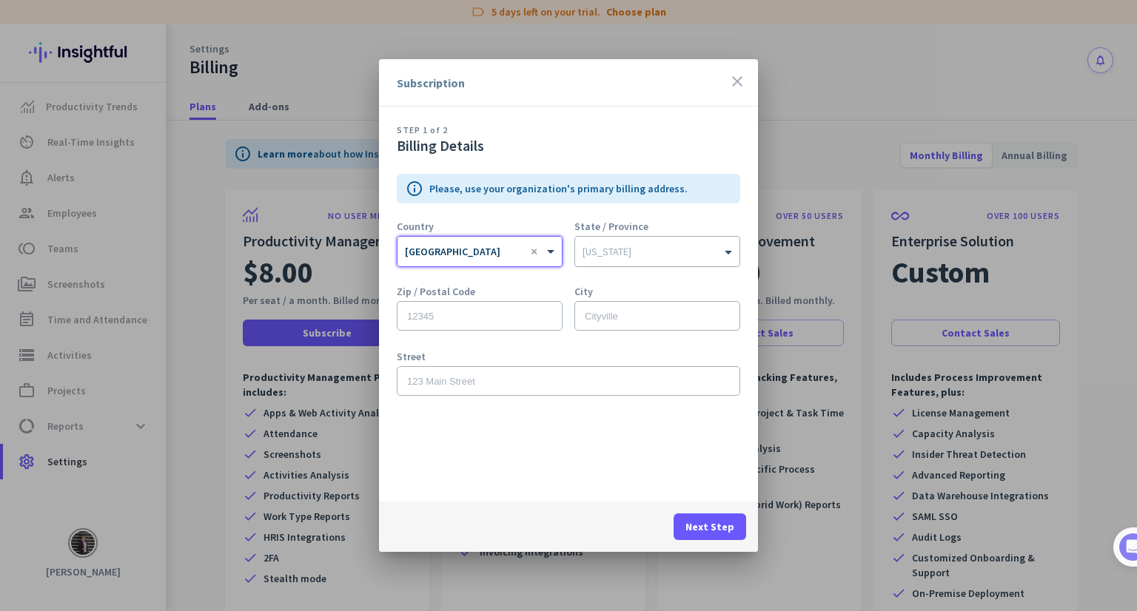
click at [597, 257] on div "[US_STATE]" at bounding box center [606, 251] width 49 height 13
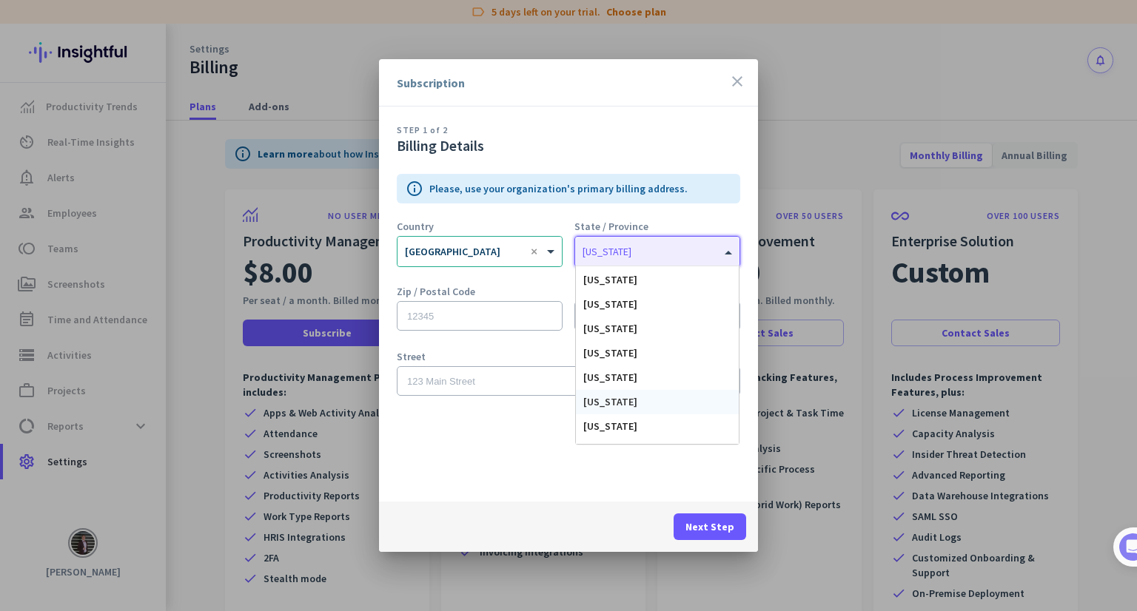
scroll to position [740, 0]
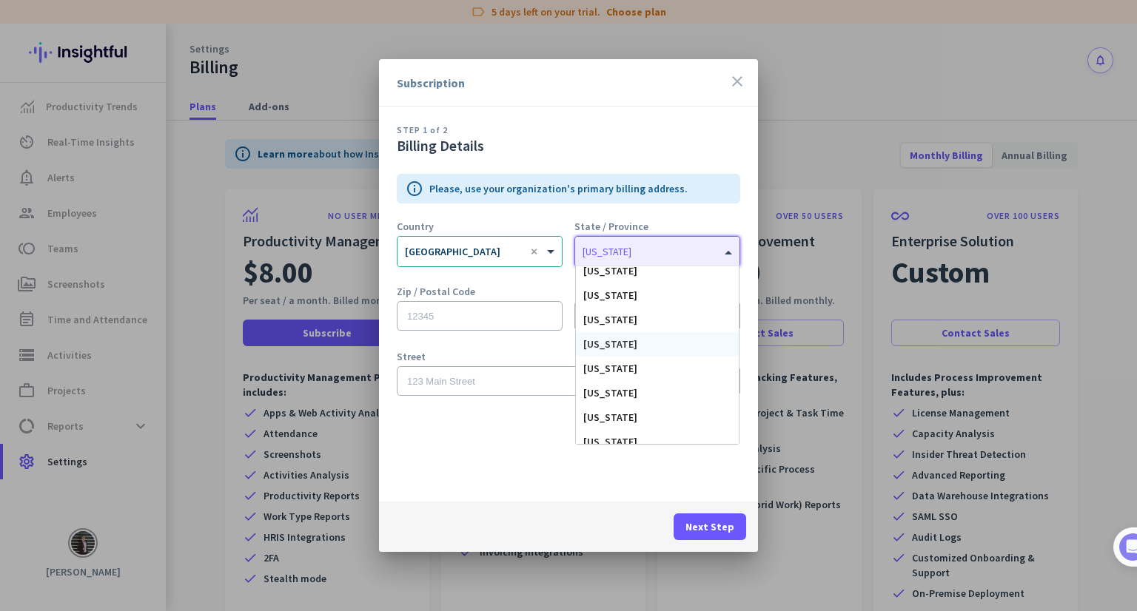
type input "f"
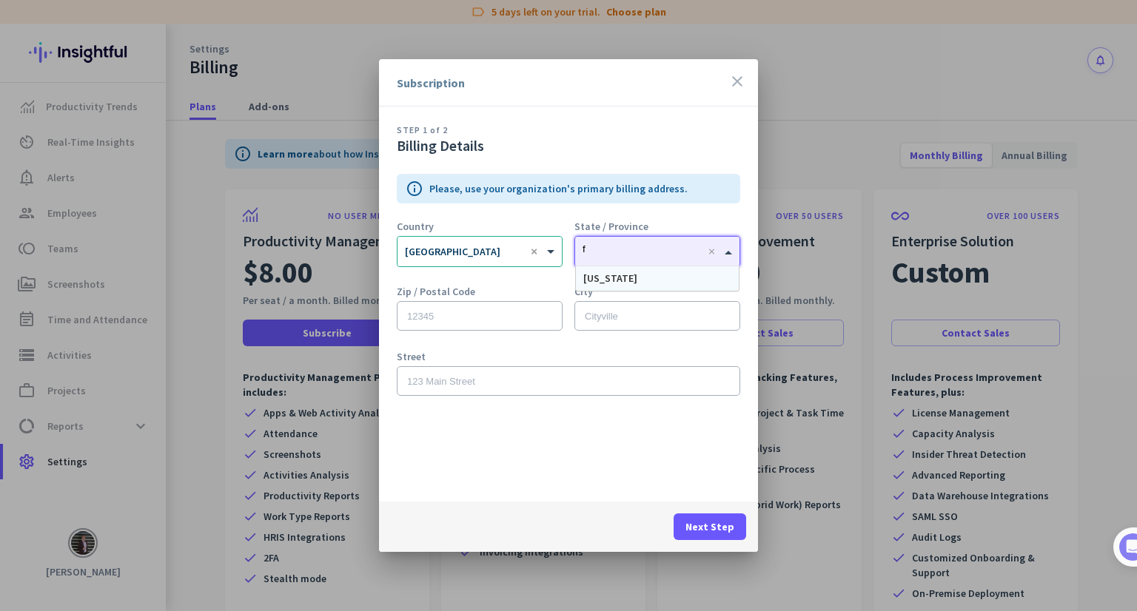
click at [600, 276] on span "[US_STATE]" at bounding box center [610, 278] width 54 height 13
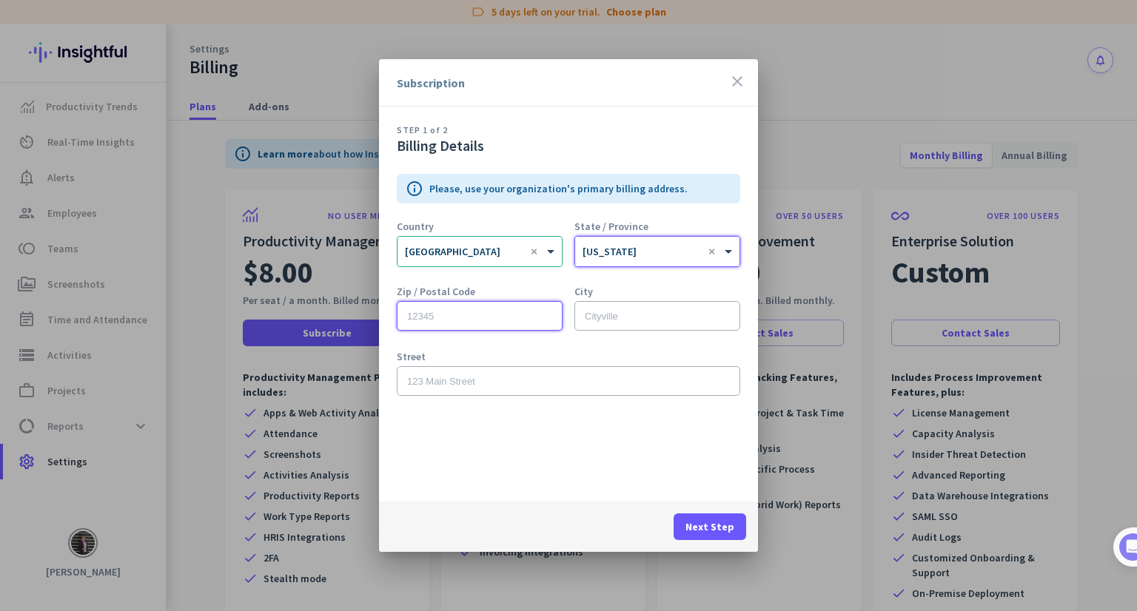
click at [508, 316] on input "text" at bounding box center [480, 316] width 166 height 30
type input "33160"
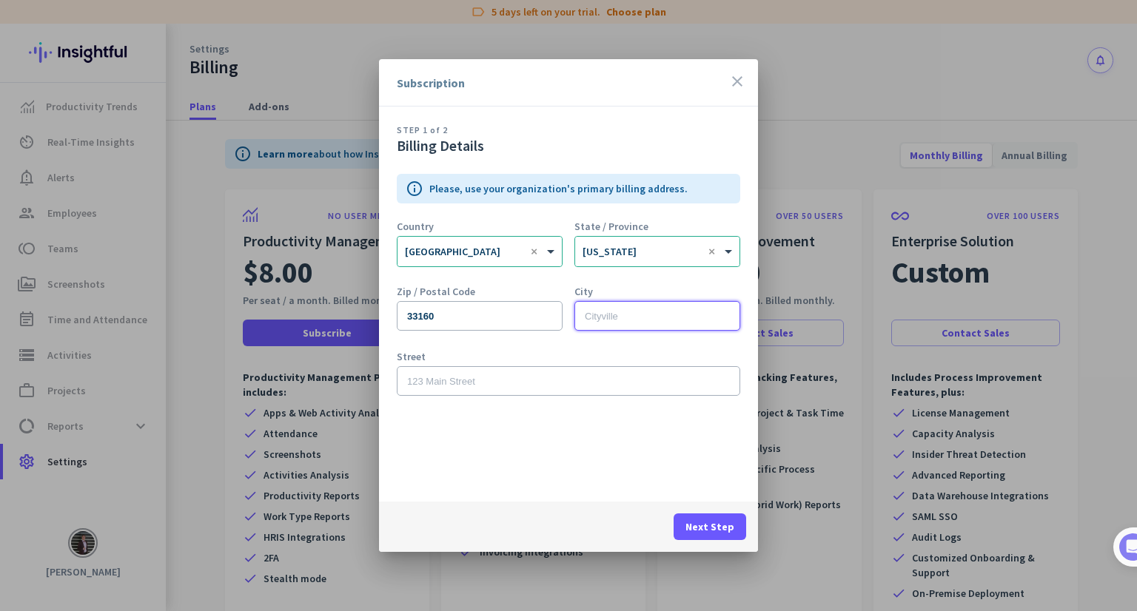
click at [619, 303] on input "text" at bounding box center [657, 316] width 166 height 30
type input "sunny [GEOGRAPHIC_DATA]"
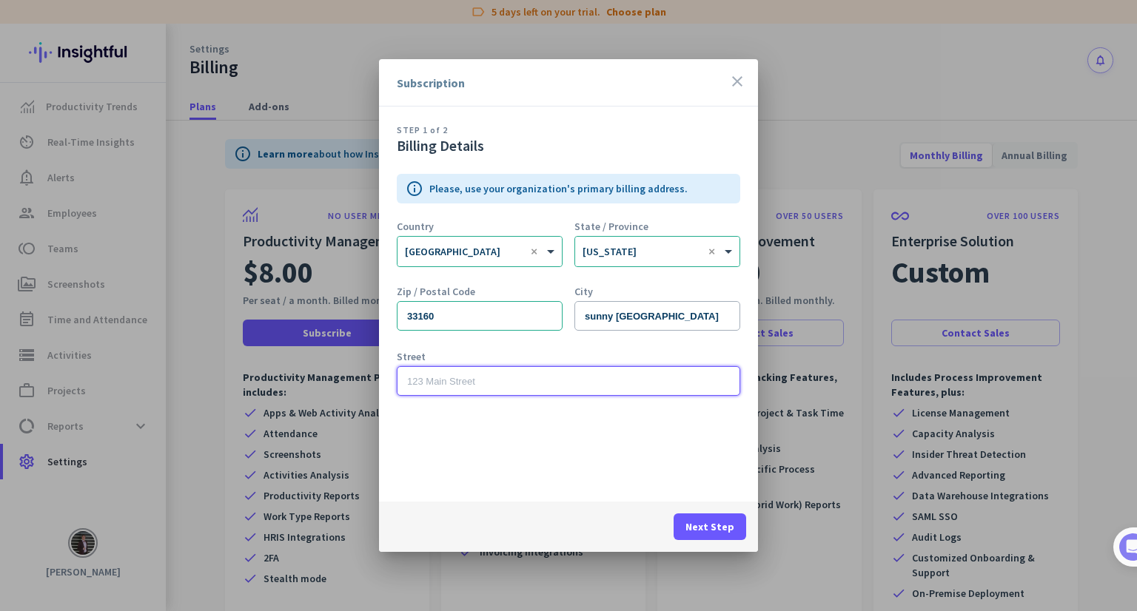
click at [539, 391] on input "text" at bounding box center [568, 381] width 343 height 30
type input "[STREET_ADDRESS][PERSON_NAME]"
click at [711, 523] on span "Next Step" at bounding box center [709, 526] width 49 height 15
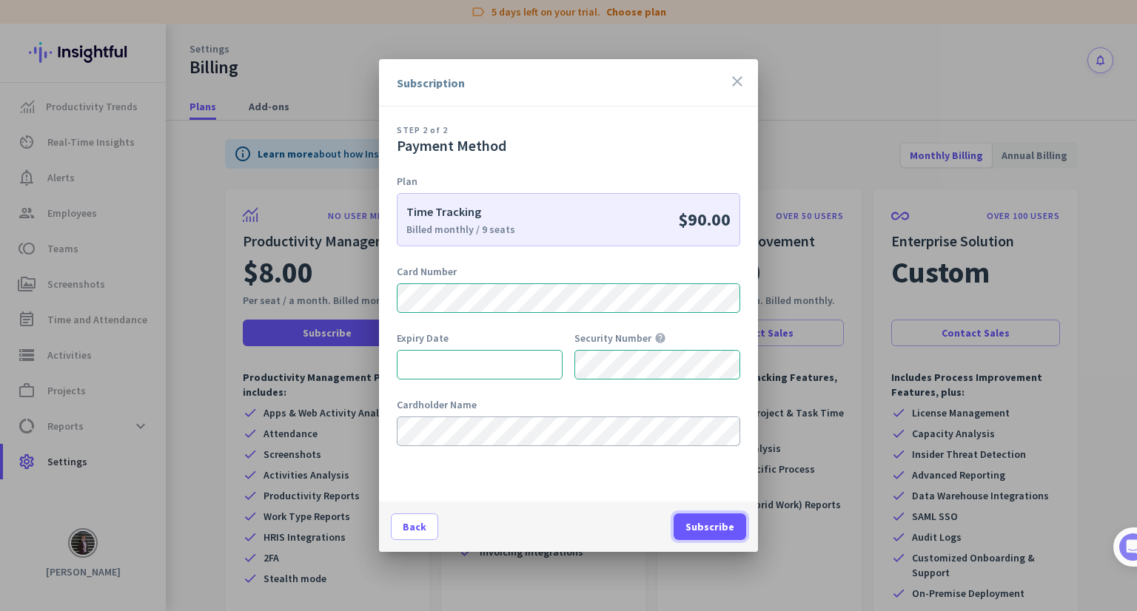
click at [719, 538] on span at bounding box center [709, 527] width 73 height 36
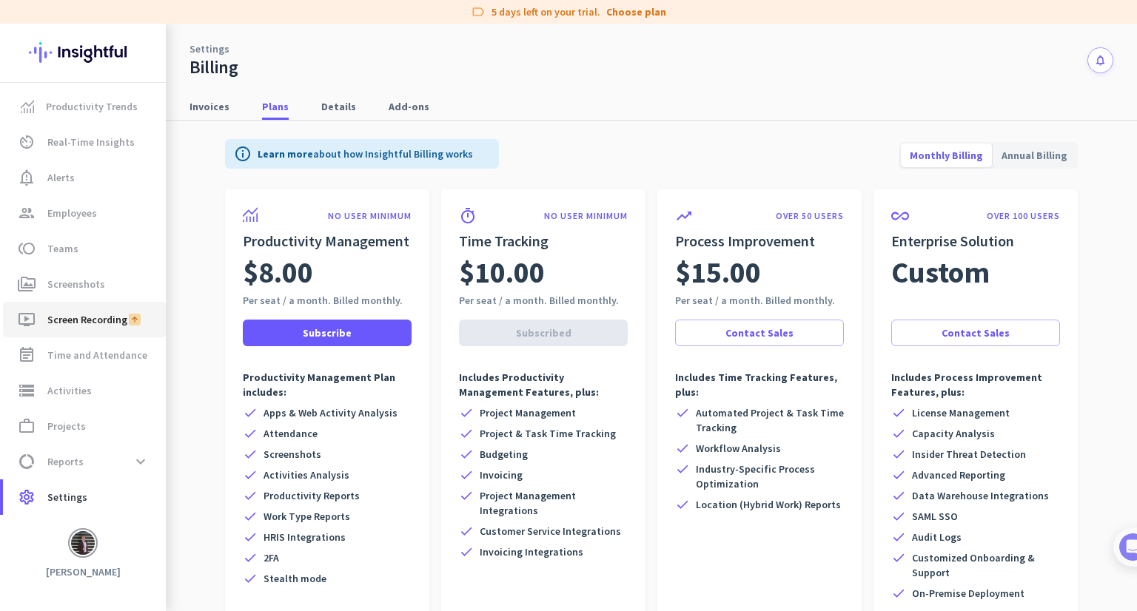
click at [115, 329] on link "ondemand_video Screen Recording" at bounding box center [84, 320] width 163 height 36
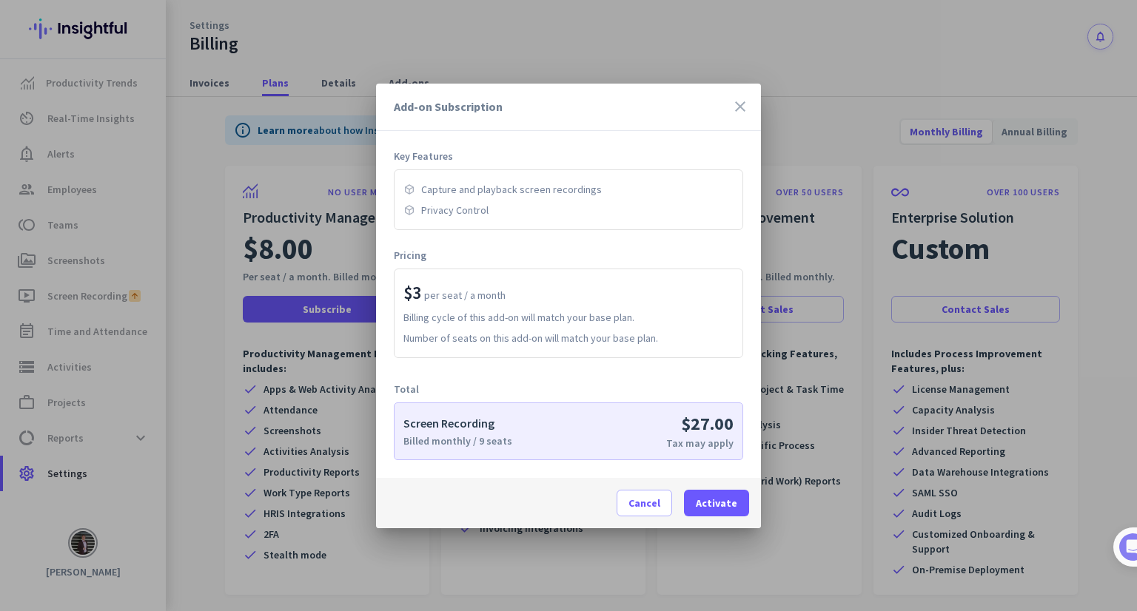
click at [740, 111] on icon "close" at bounding box center [740, 107] width 18 height 18
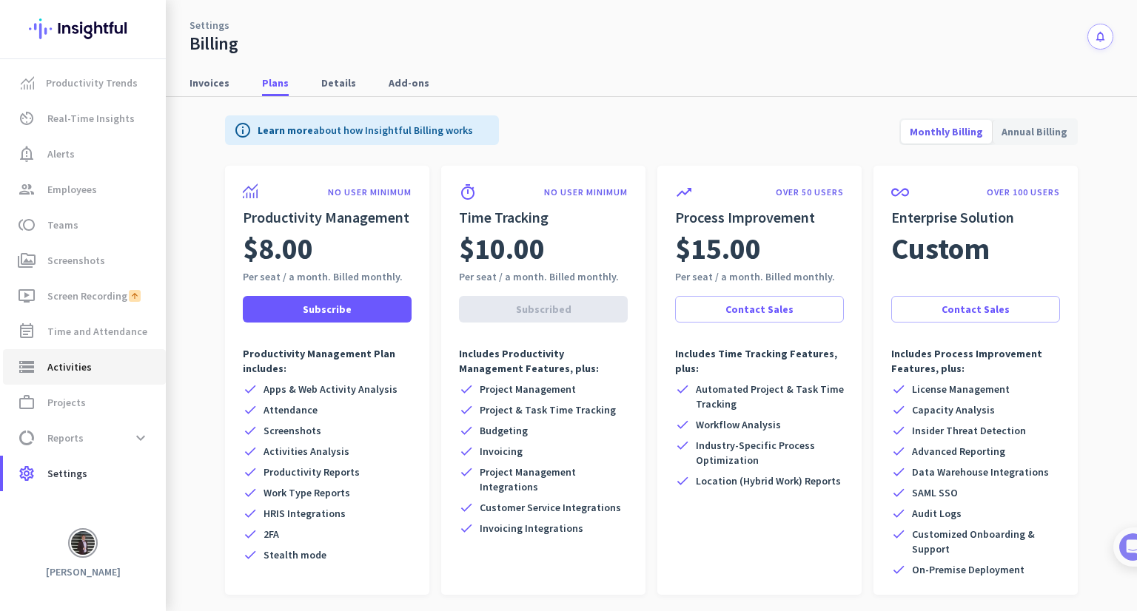
click at [106, 370] on span "storage Activities" at bounding box center [84, 367] width 139 height 18
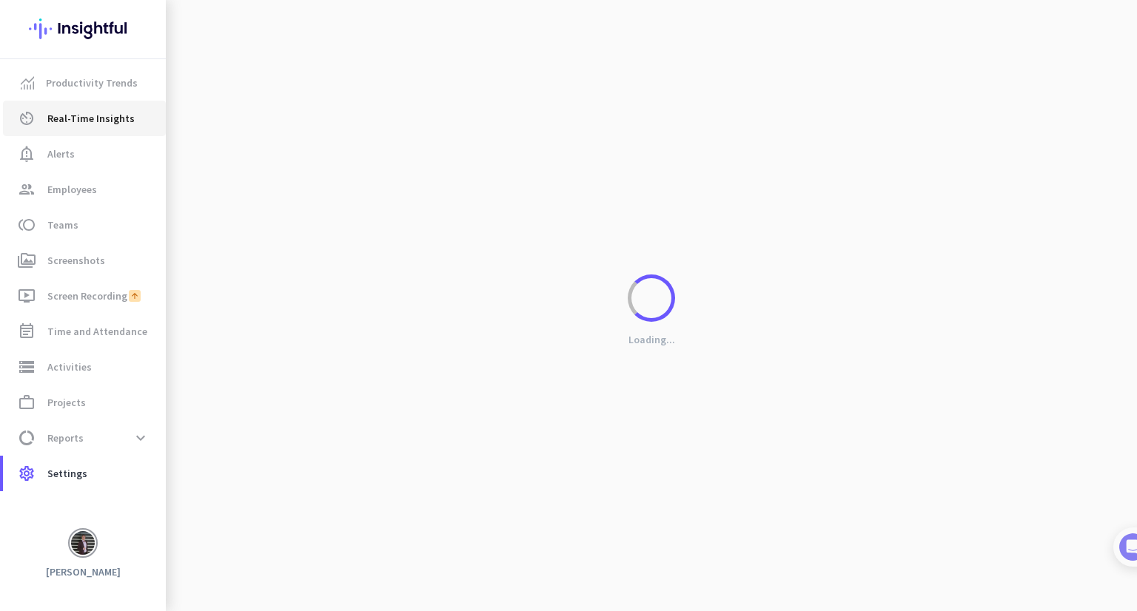
click at [111, 120] on span "Real-Time Insights" at bounding box center [90, 119] width 87 height 18
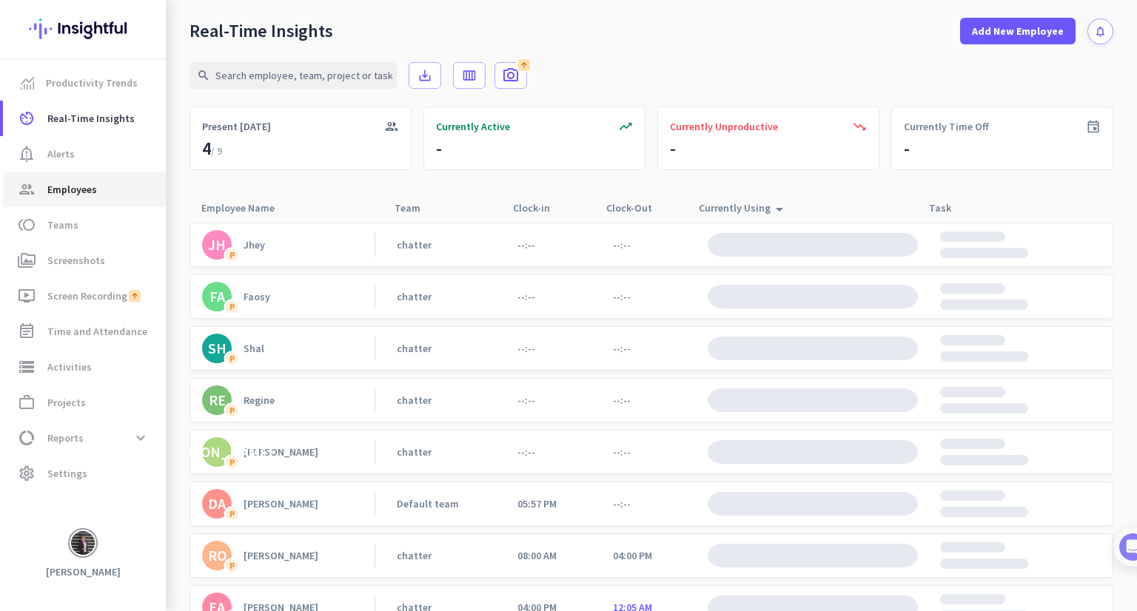
click at [93, 189] on span "Employees" at bounding box center [72, 190] width 50 height 18
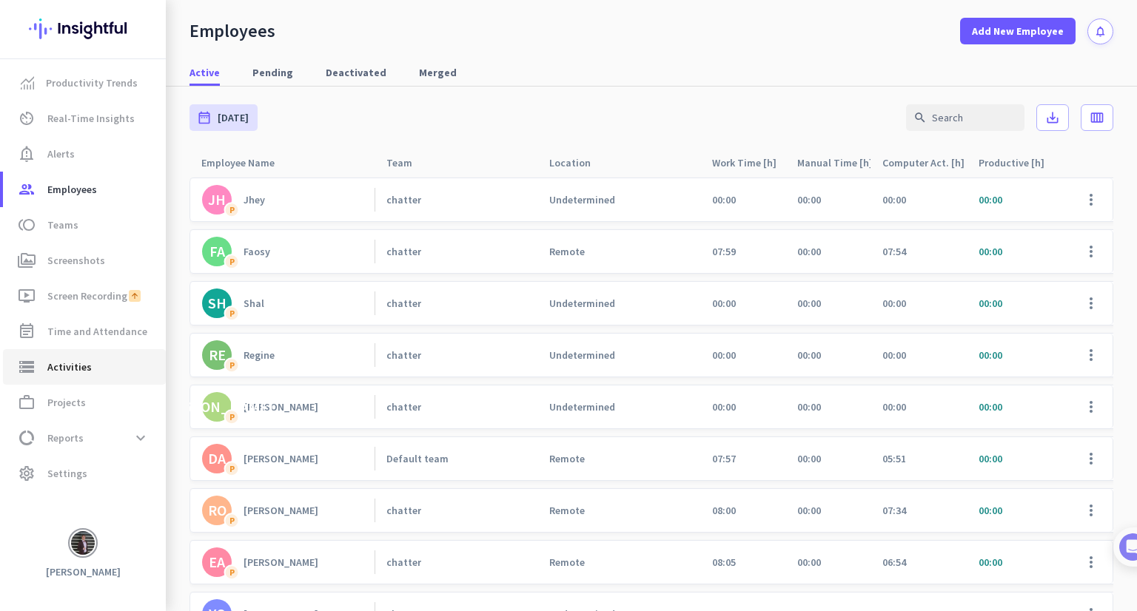
click at [105, 370] on span "storage Activities" at bounding box center [84, 367] width 139 height 18
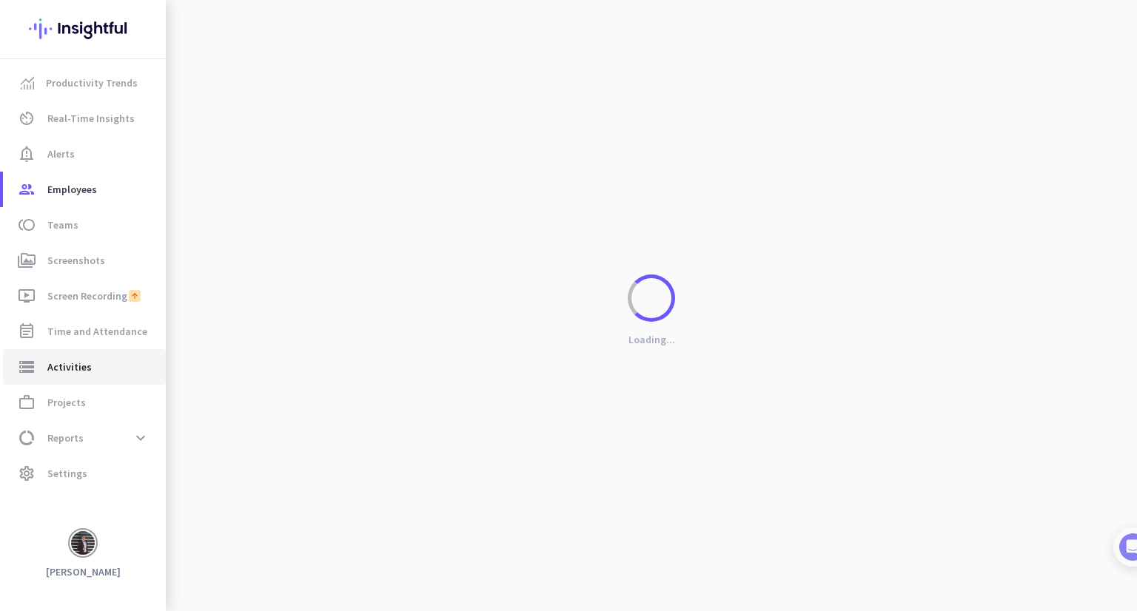
type input "[DATE]"
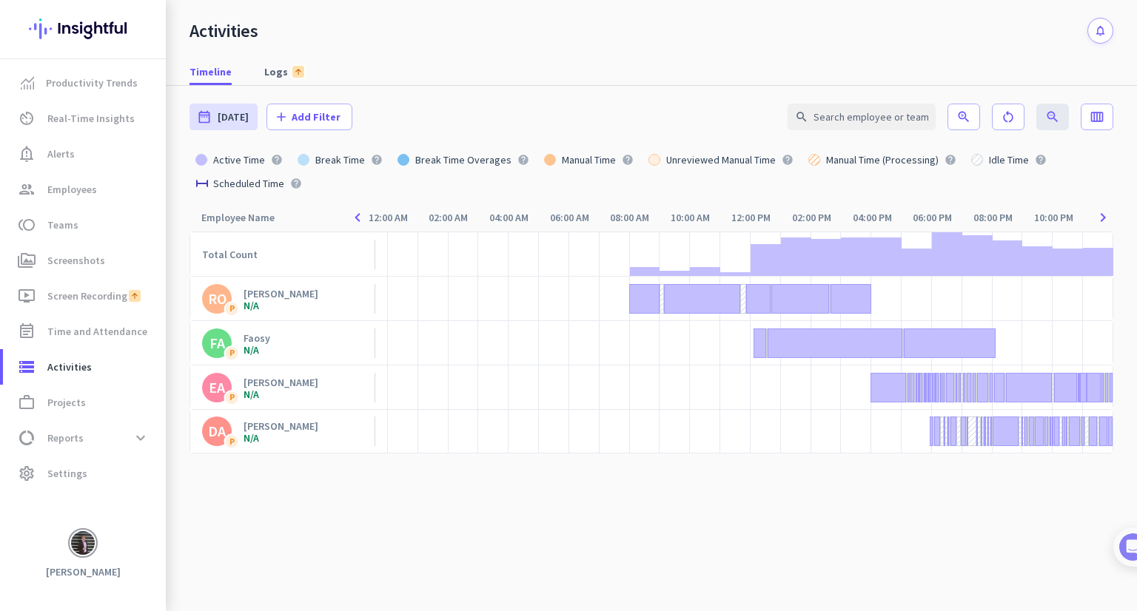
drag, startPoint x: 904, startPoint y: 449, endPoint x: 942, endPoint y: 451, distance: 37.8
click at [906, 451] on div at bounding box center [915, 431] width 30 height 44
click at [1003, 498] on cdk-virtual-scroll-viewport "Total Count [PERSON_NAME] N/A FA P Faosy N/A [PERSON_NAME] N/A DA P [PERSON_NAM…" at bounding box center [650, 422] width 923 height 380
